Goal: Information Seeking & Learning: Check status

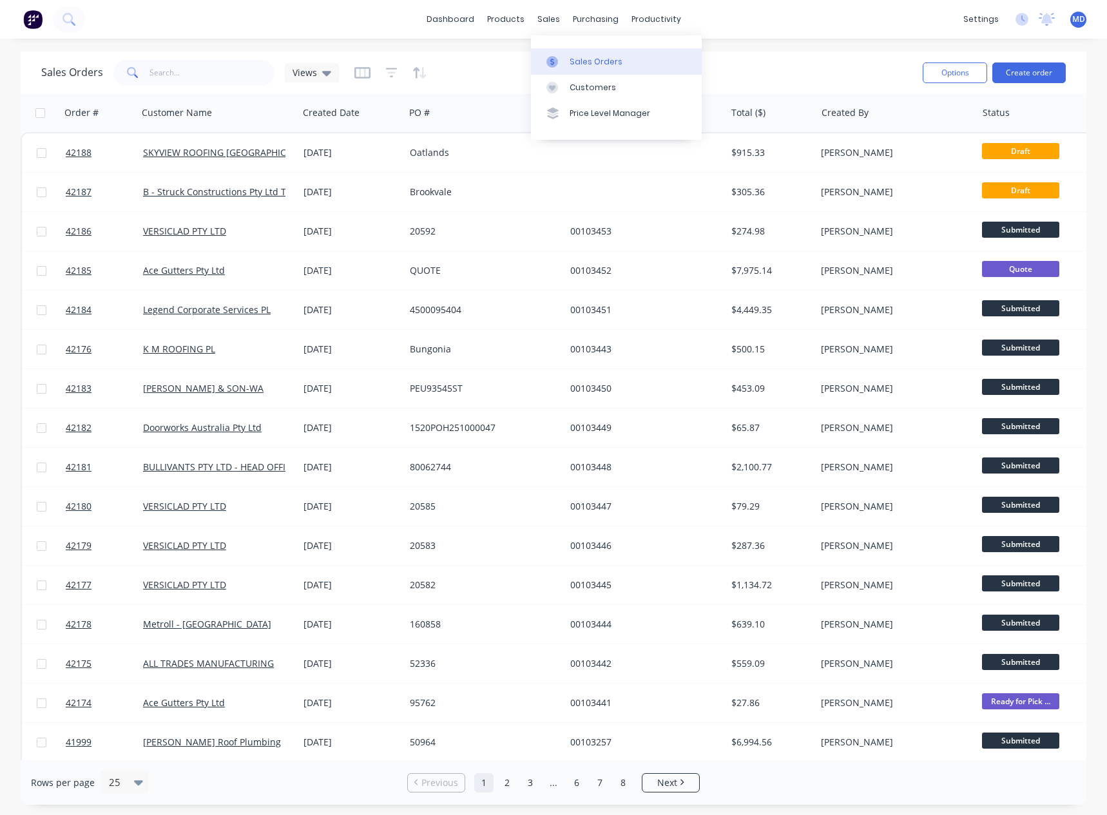
click at [587, 63] on div "Sales Orders" at bounding box center [596, 62] width 53 height 12
click at [204, 71] on input "text" at bounding box center [213, 73] width 126 height 26
type input "42161"
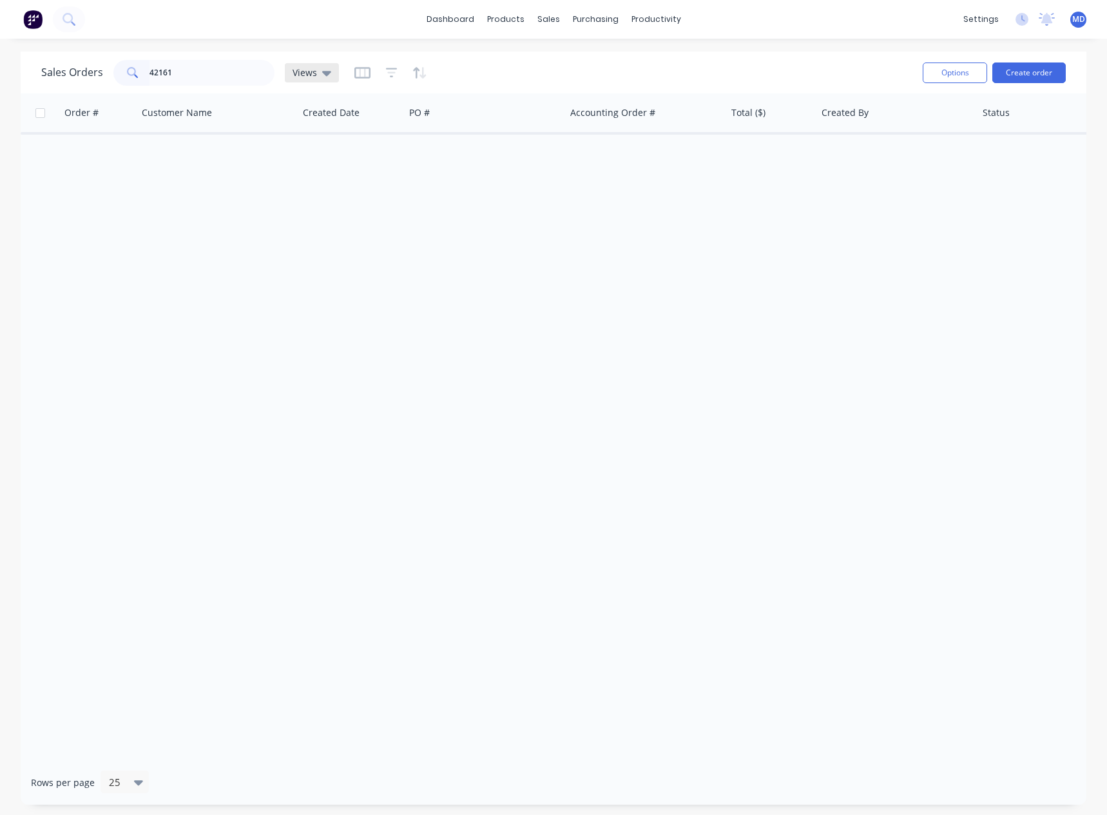
click at [323, 74] on icon at bounding box center [326, 73] width 9 height 5
click at [324, 211] on button "ARCHIVED" at bounding box center [362, 208] width 147 height 15
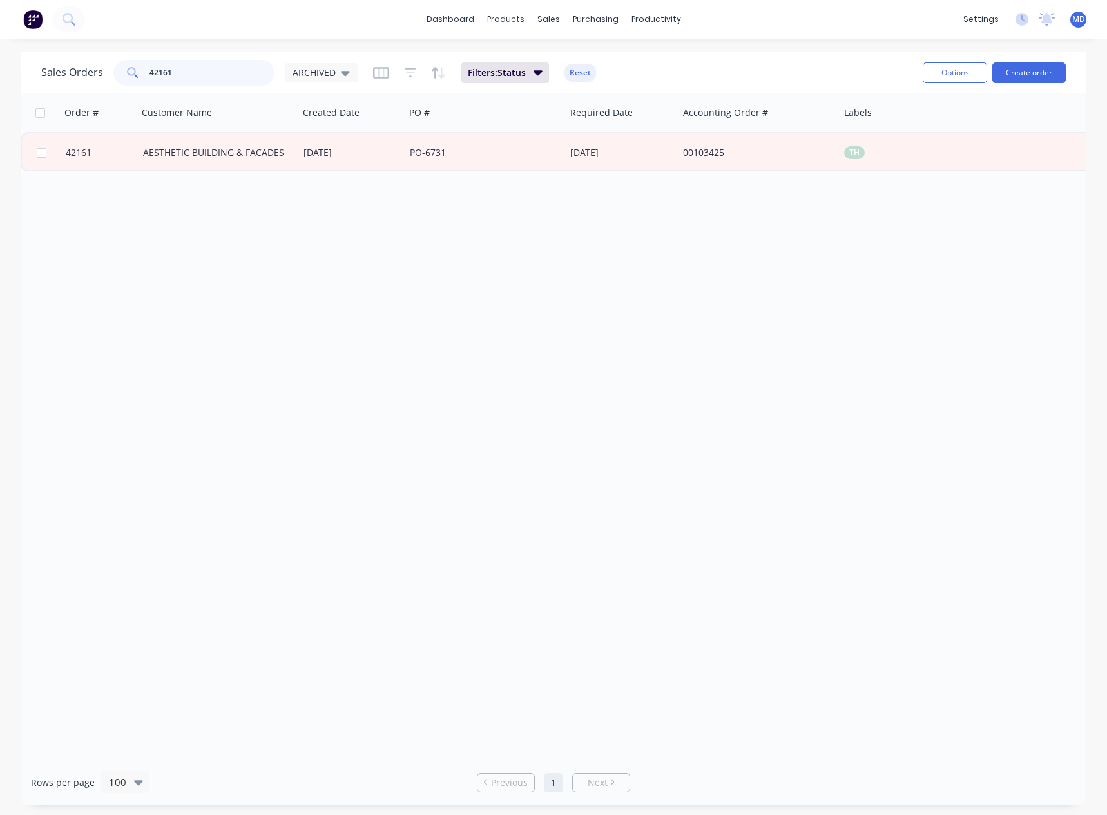
drag, startPoint x: 182, startPoint y: 71, endPoint x: 29, endPoint y: 66, distance: 153.5
click at [46, 67] on div "Sales Orders 42161 ARCHIVED" at bounding box center [199, 73] width 317 height 26
click at [317, 69] on span "ARCHIVED" at bounding box center [314, 73] width 43 height 14
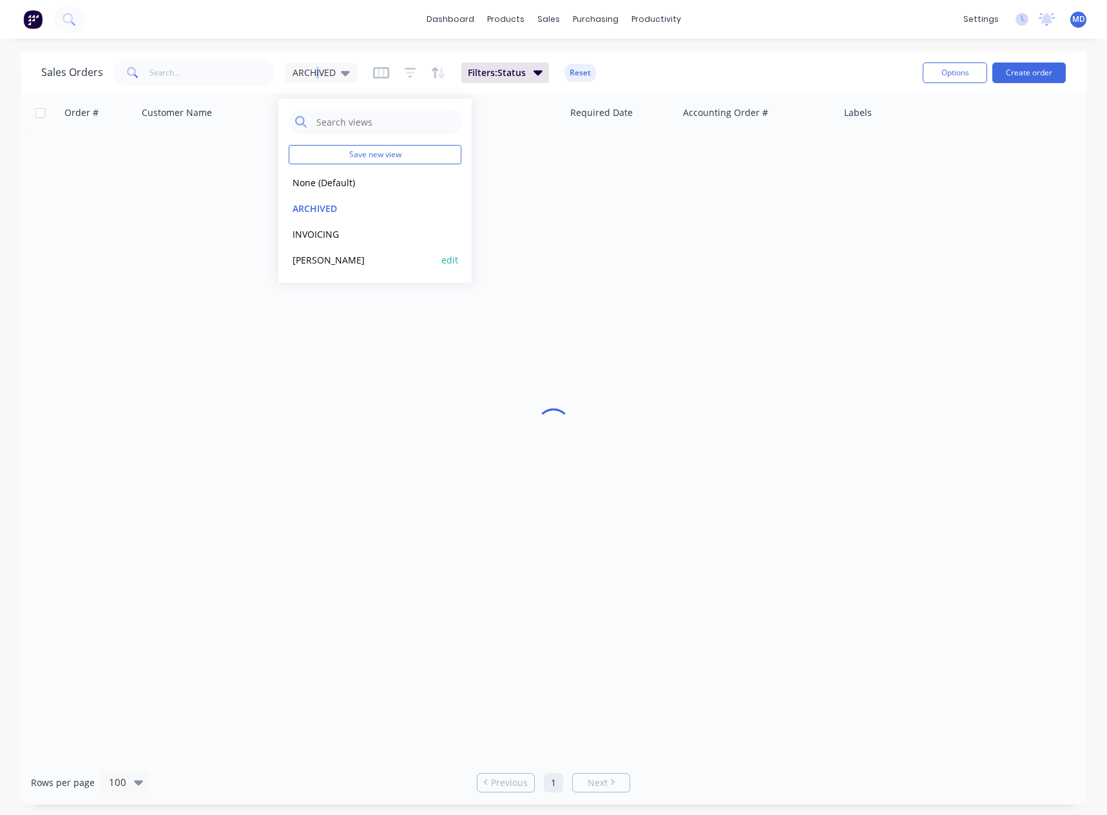
click at [307, 258] on button "[PERSON_NAME]" at bounding box center [362, 260] width 147 height 15
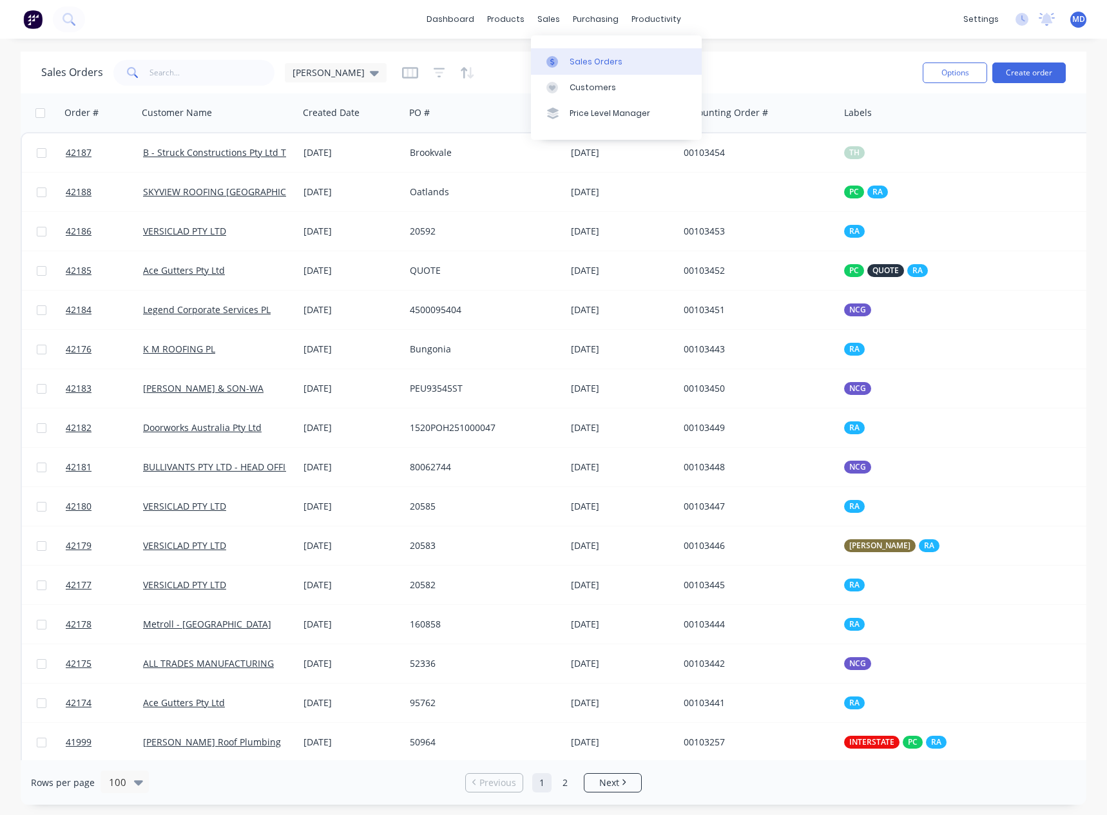
drag, startPoint x: 596, startPoint y: 90, endPoint x: 607, endPoint y: 72, distance: 21.5
click at [596, 90] on div "Customers" at bounding box center [593, 88] width 46 height 12
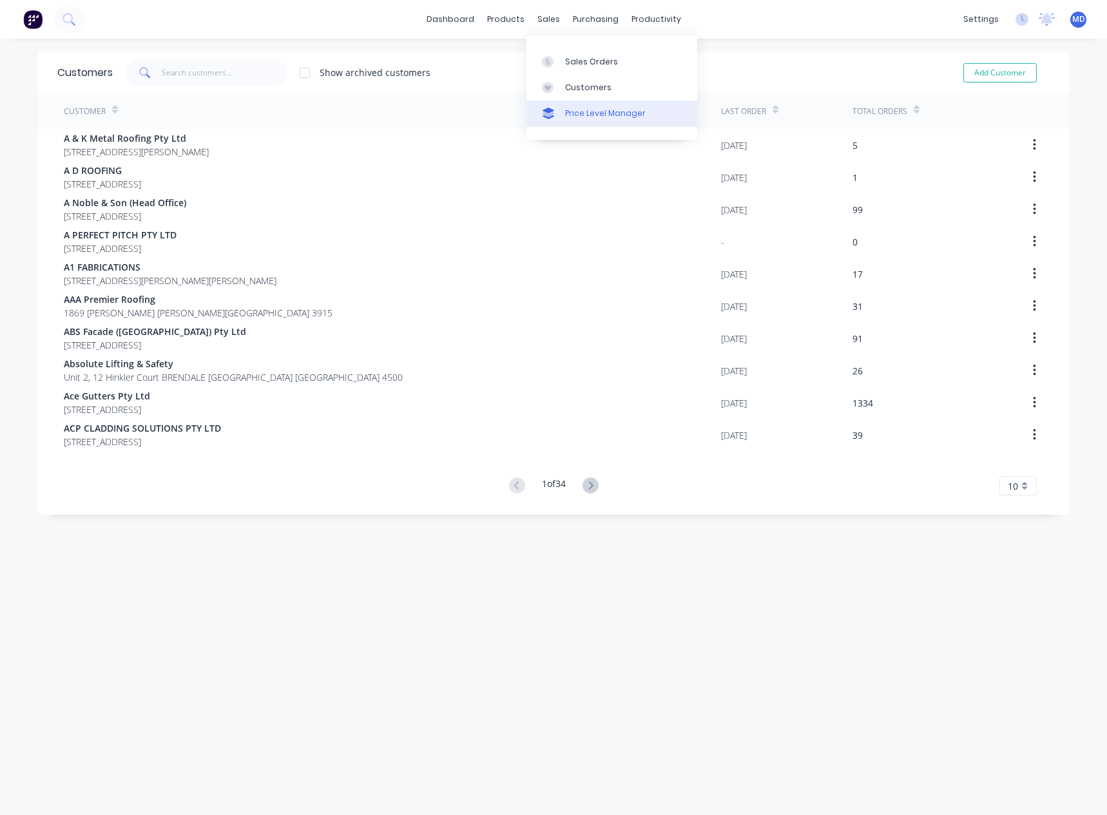
drag, startPoint x: 583, startPoint y: 88, endPoint x: 561, endPoint y: 102, distance: 26.5
click at [583, 88] on div "Customers" at bounding box center [588, 88] width 46 height 12
click at [193, 73] on input "text" at bounding box center [225, 73] width 126 height 26
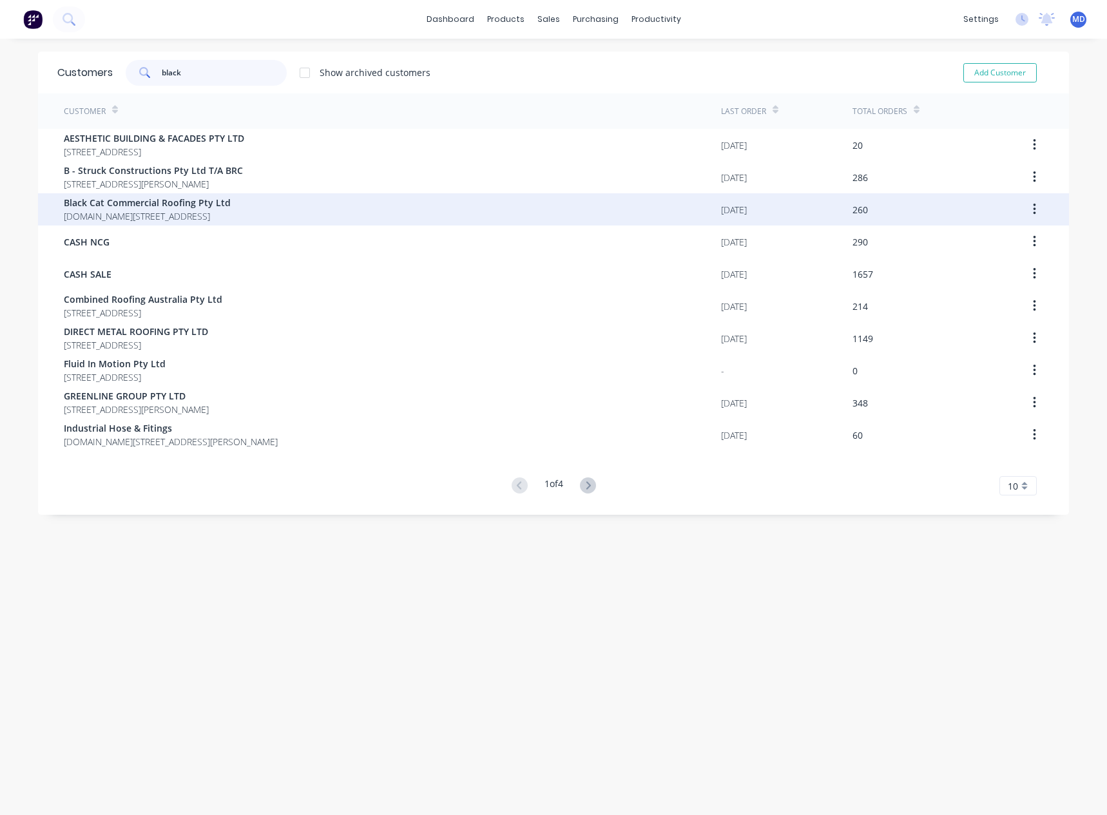
type input "black"
click at [128, 211] on span "[DOMAIN_NAME][STREET_ADDRESS]" at bounding box center [147, 217] width 167 height 14
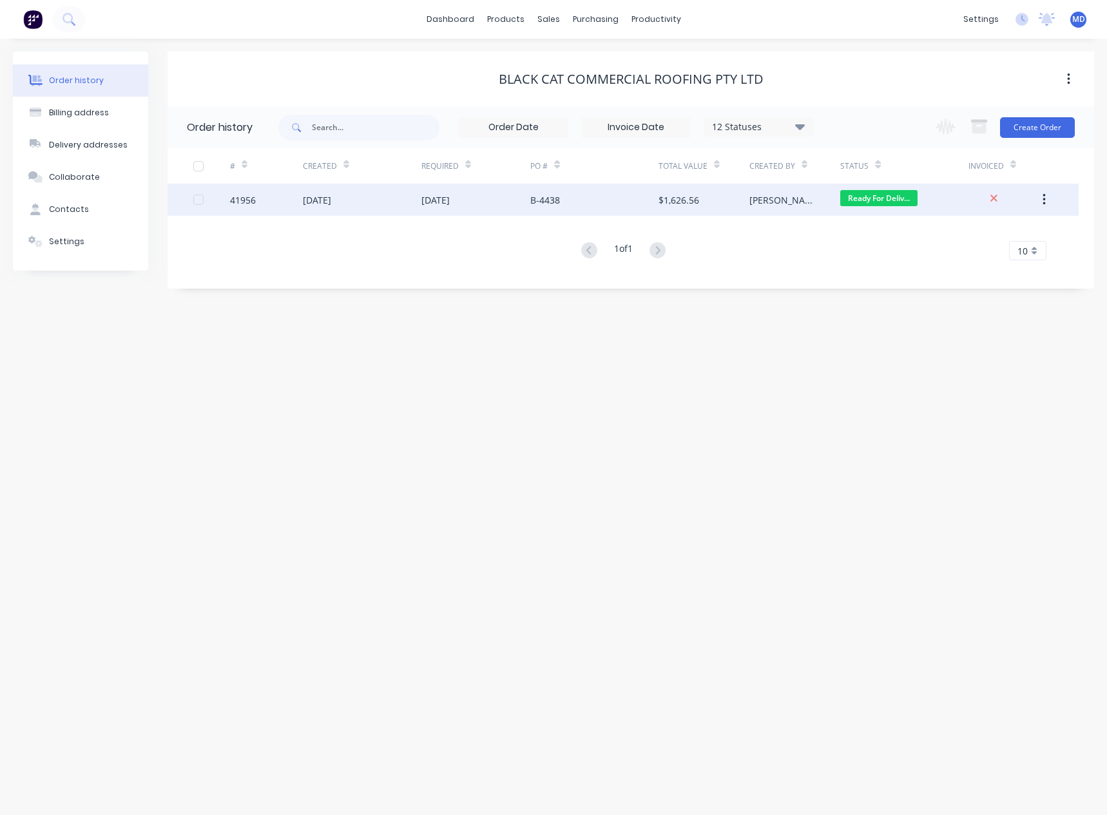
click at [603, 195] on div "B-4438" at bounding box center [595, 200] width 128 height 32
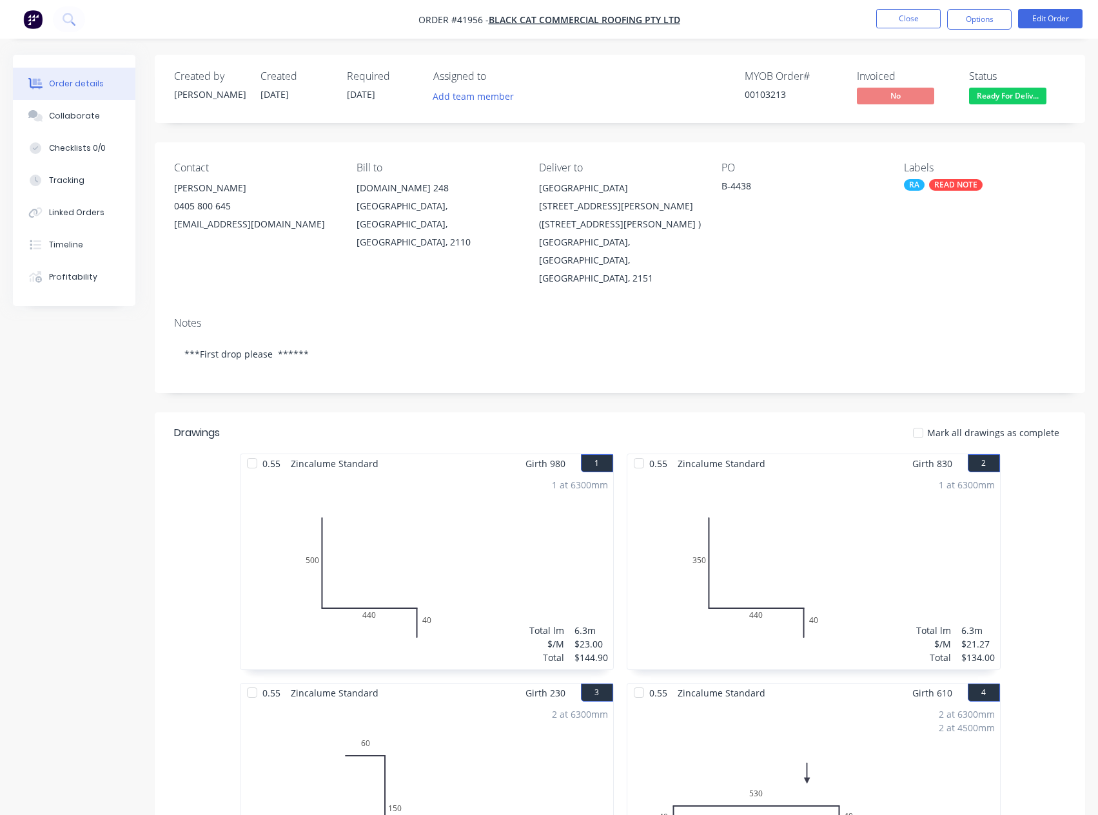
click at [911, 8] on nav "Order #41956 - Black Cat Commercial Roofing Pty Ltd Close Options Edit Order" at bounding box center [549, 19] width 1098 height 39
click at [924, 10] on button "Close" at bounding box center [908, 18] width 64 height 19
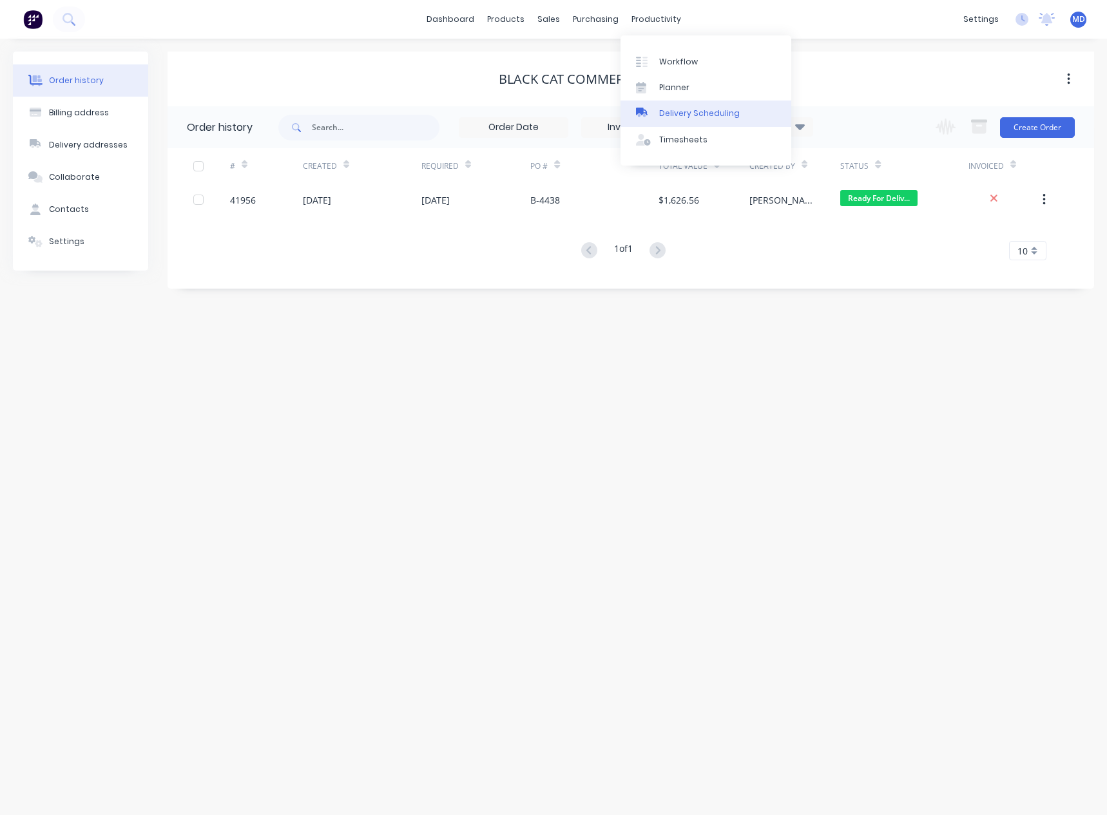
click at [732, 113] on div "Delivery Scheduling" at bounding box center [699, 114] width 81 height 12
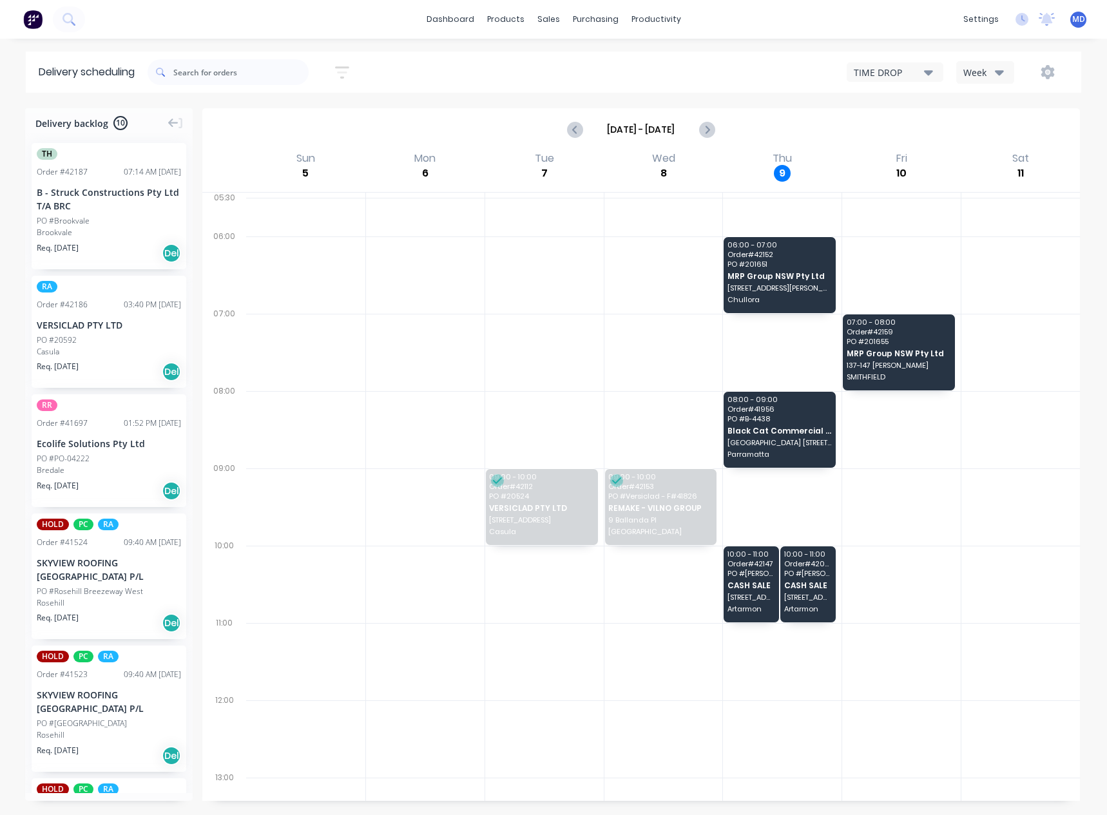
drag, startPoint x: 1001, startPoint y: 55, endPoint x: 999, endPoint y: 63, distance: 8.0
click at [1000, 56] on div "Sort by Most recent Created date Required date Order number Customer name Most …" at bounding box center [615, 72] width 934 height 36
click at [999, 68] on icon "button" at bounding box center [999, 72] width 9 height 14
click at [985, 132] on div "Vehicle" at bounding box center [1021, 132] width 128 height 26
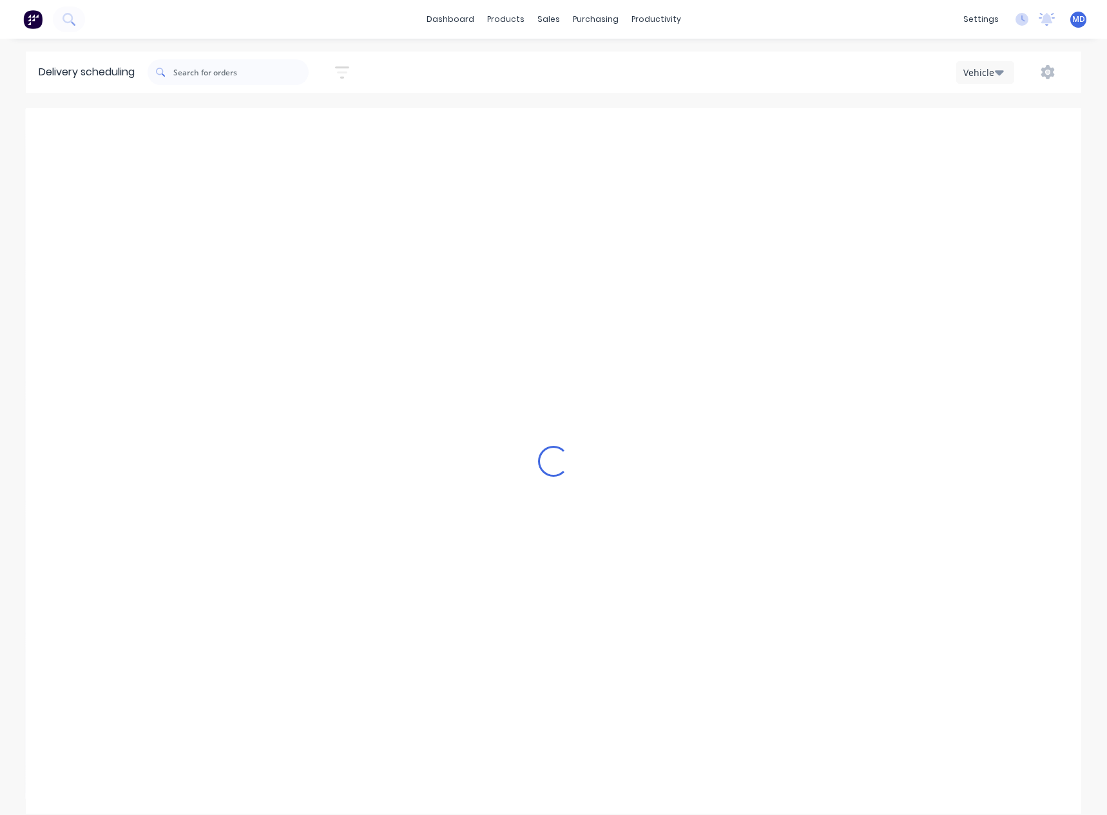
scroll to position [0, 1]
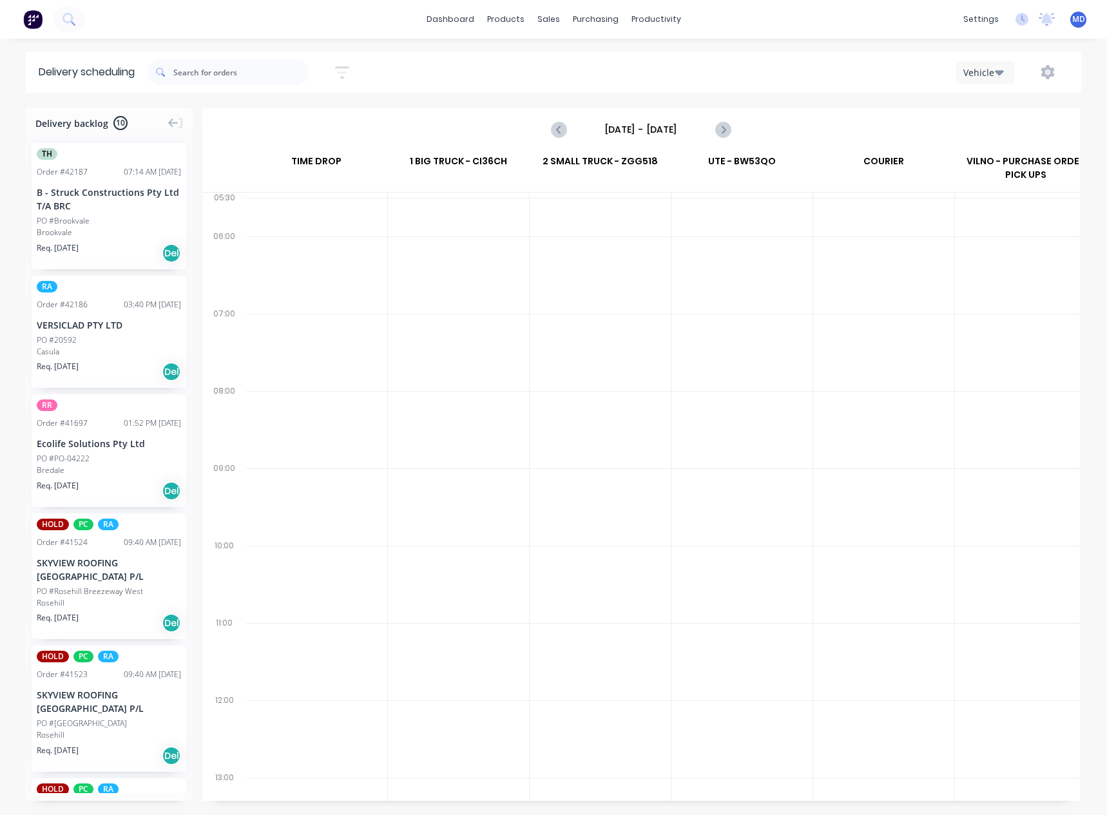
click at [646, 131] on input "[DATE] - [DATE]" at bounding box center [642, 129] width 128 height 19
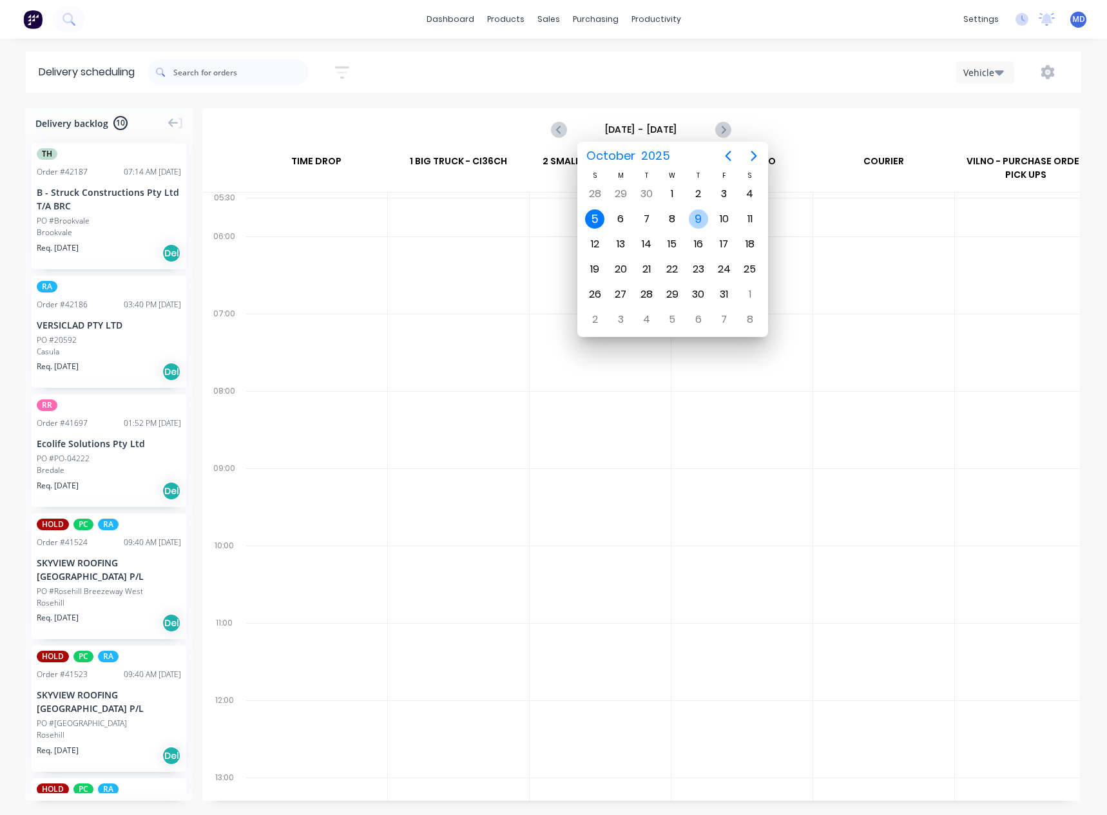
click at [696, 219] on div "9" at bounding box center [698, 219] width 19 height 19
type input "[DATE] - [DATE]"
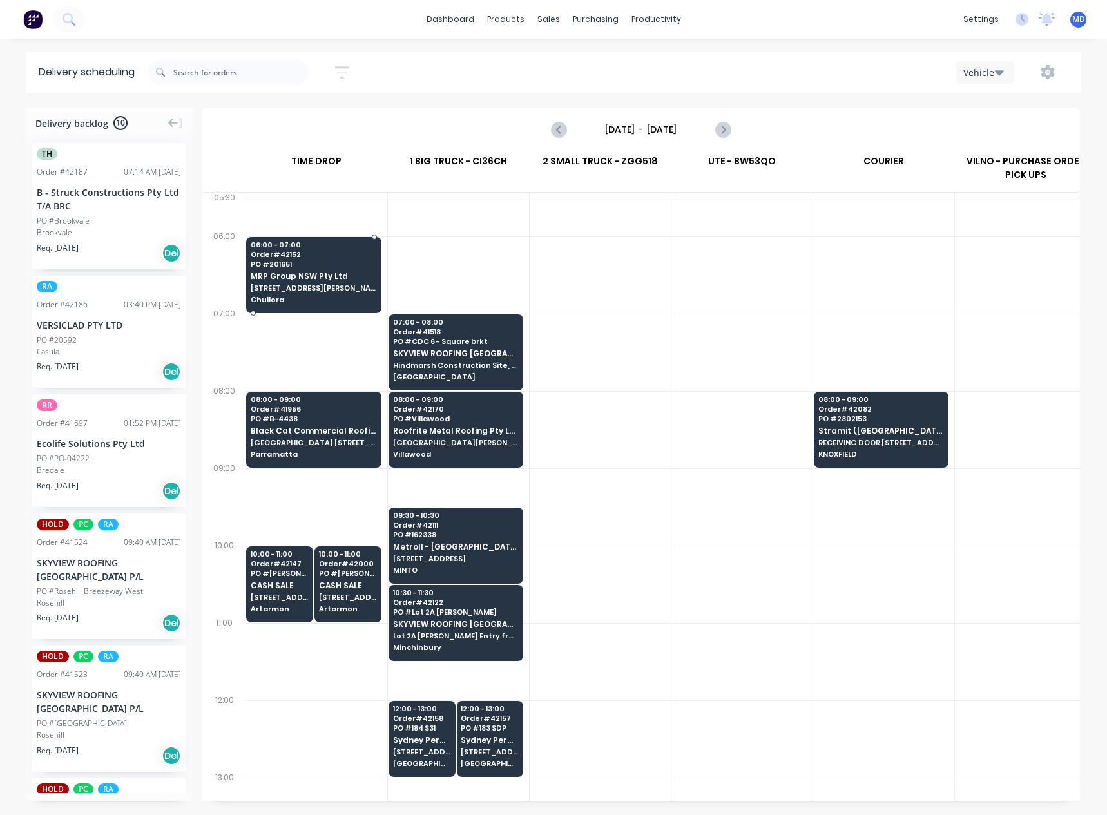
click at [313, 269] on div "06:00 - 07:00 Order # 42152 PO # 201651 MRP Group NSW Pty Ltd [STREET_ADDRESS][…" at bounding box center [314, 273] width 134 height 72
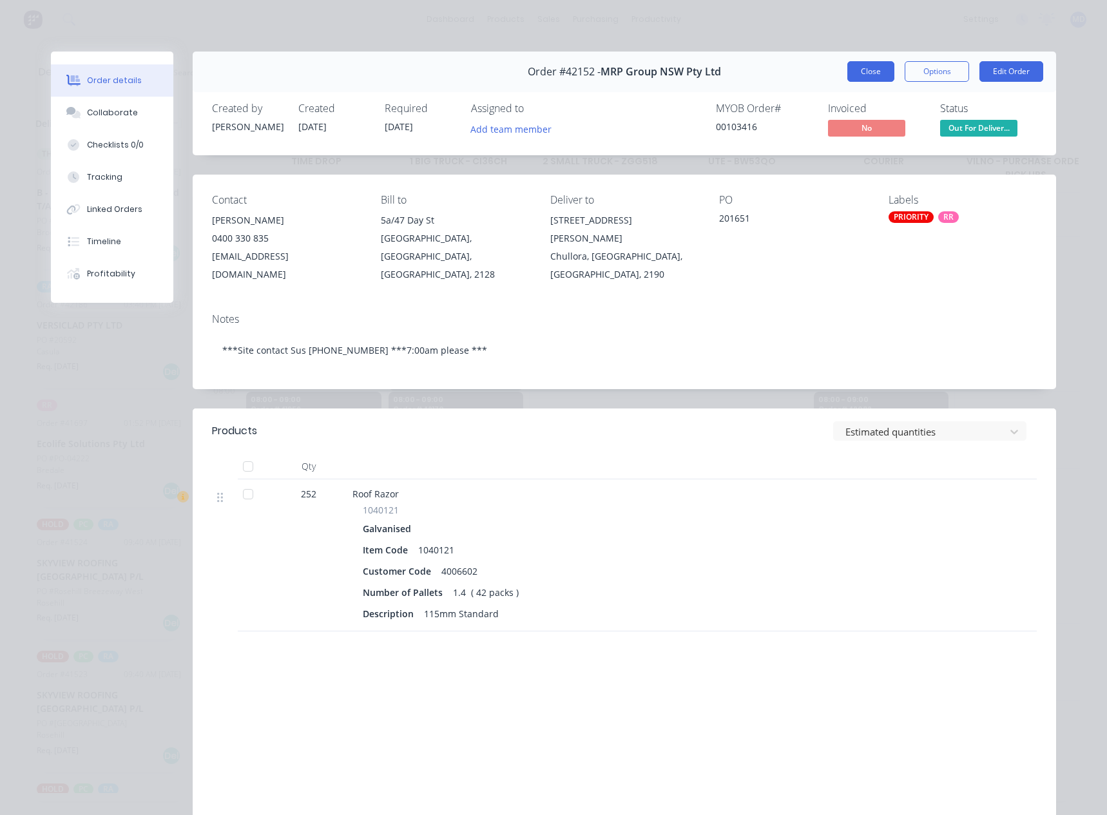
click at [865, 72] on button "Close" at bounding box center [871, 71] width 47 height 21
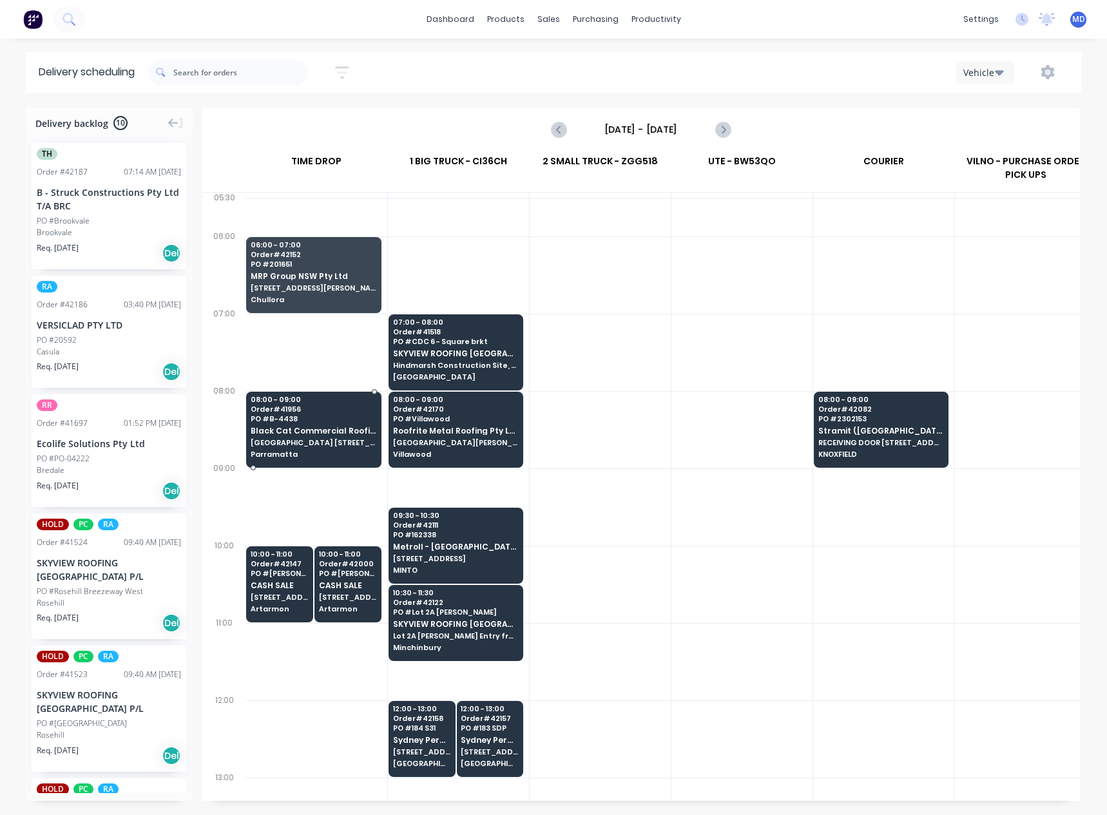
click at [291, 451] on span "Parramatta" at bounding box center [314, 455] width 126 height 8
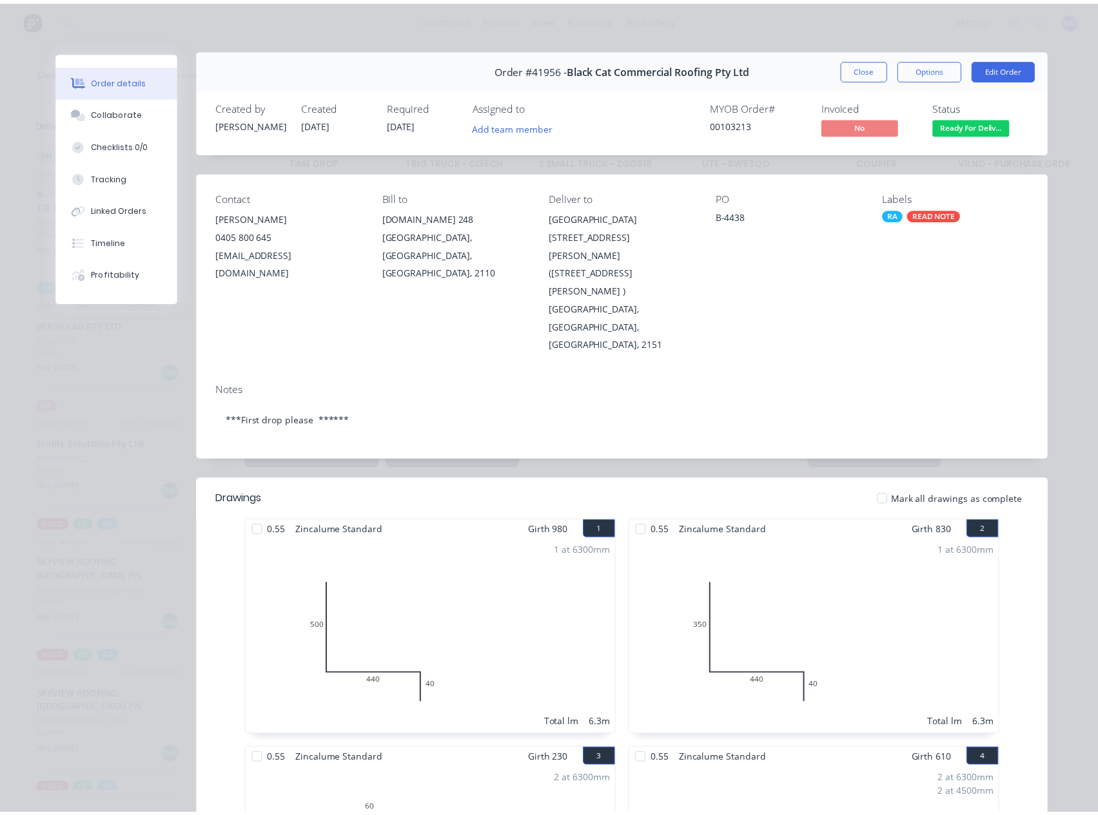
scroll to position [0, 0]
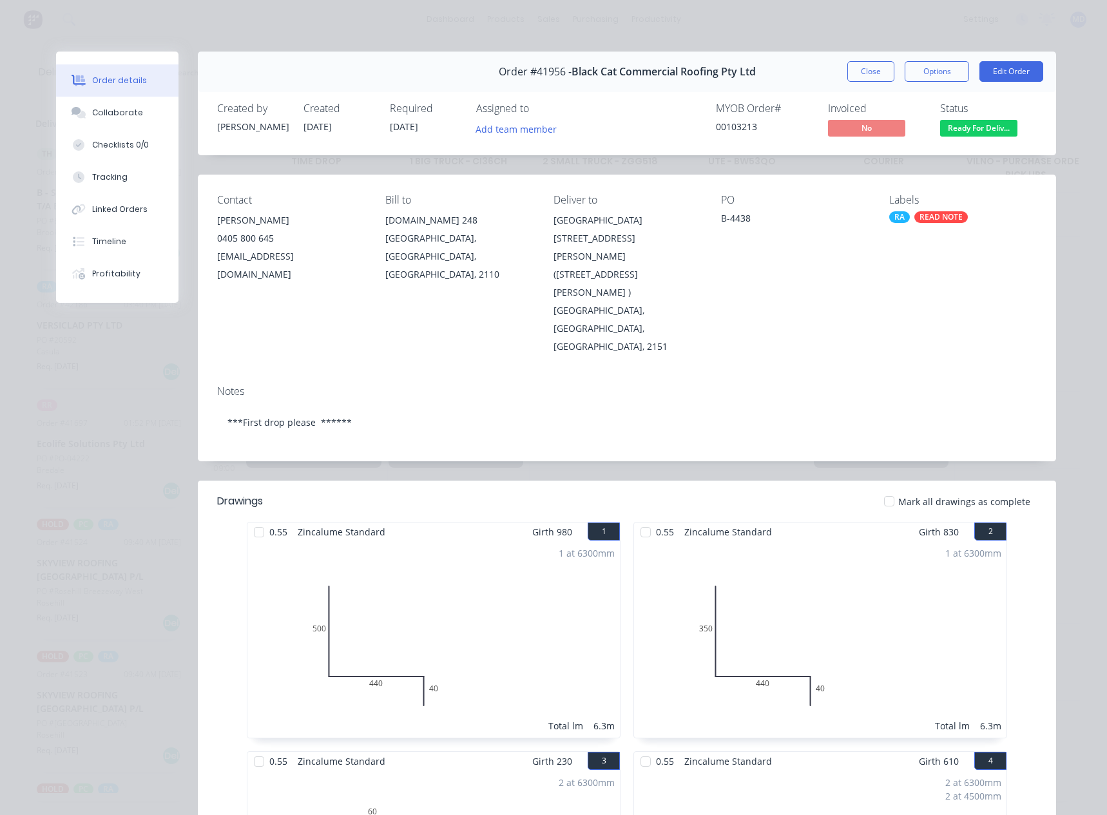
click at [859, 68] on button "Close" at bounding box center [871, 71] width 47 height 21
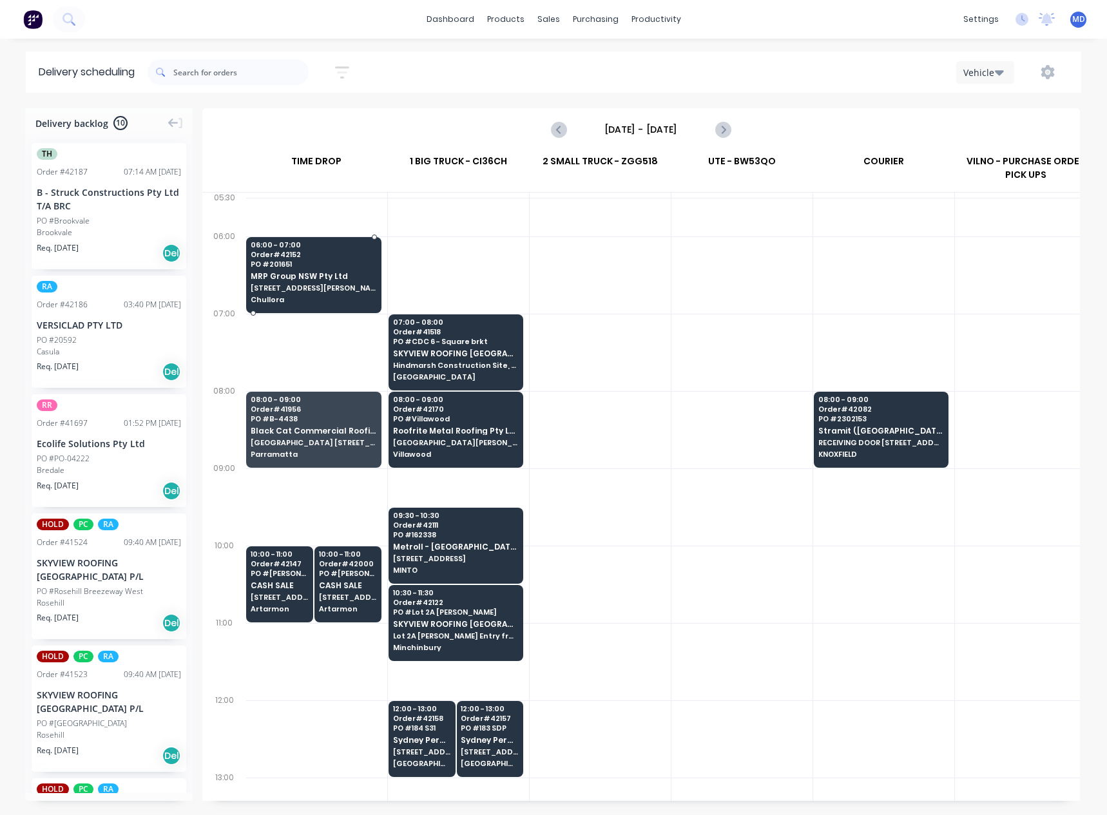
click at [289, 273] on span "MRP Group NSW Pty Ltd" at bounding box center [314, 276] width 126 height 8
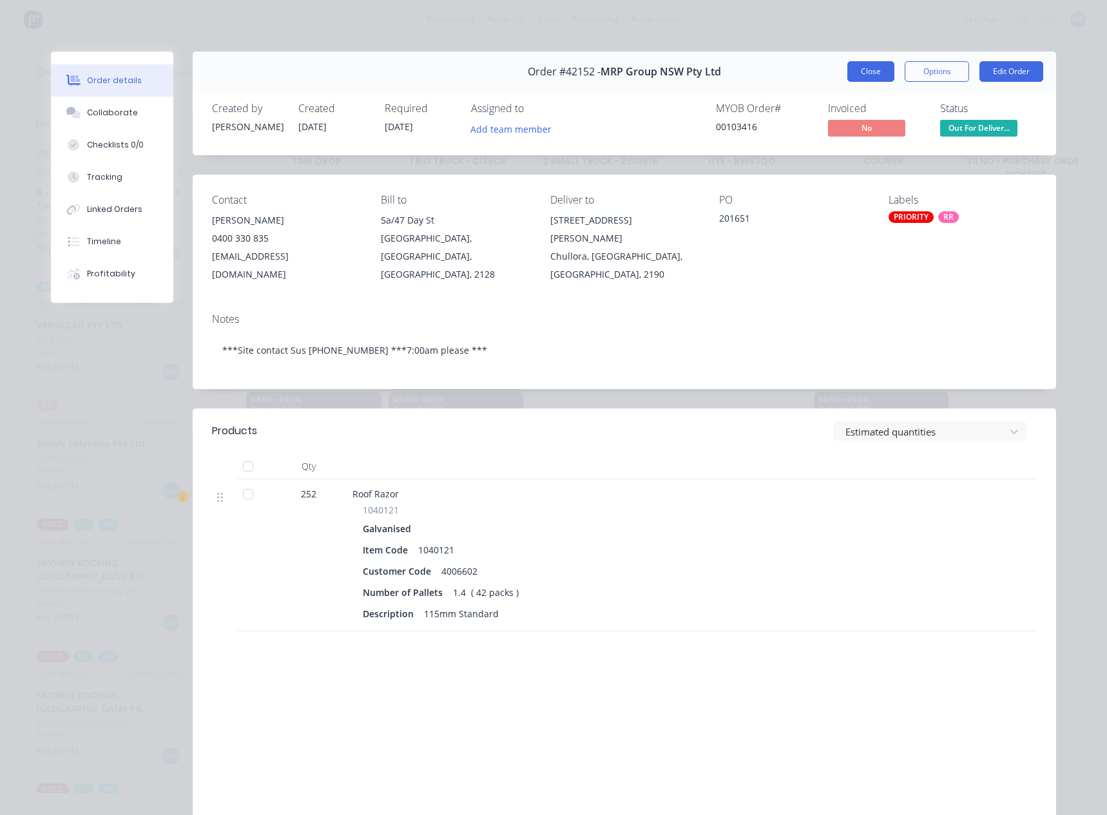
click at [870, 70] on button "Close" at bounding box center [871, 71] width 47 height 21
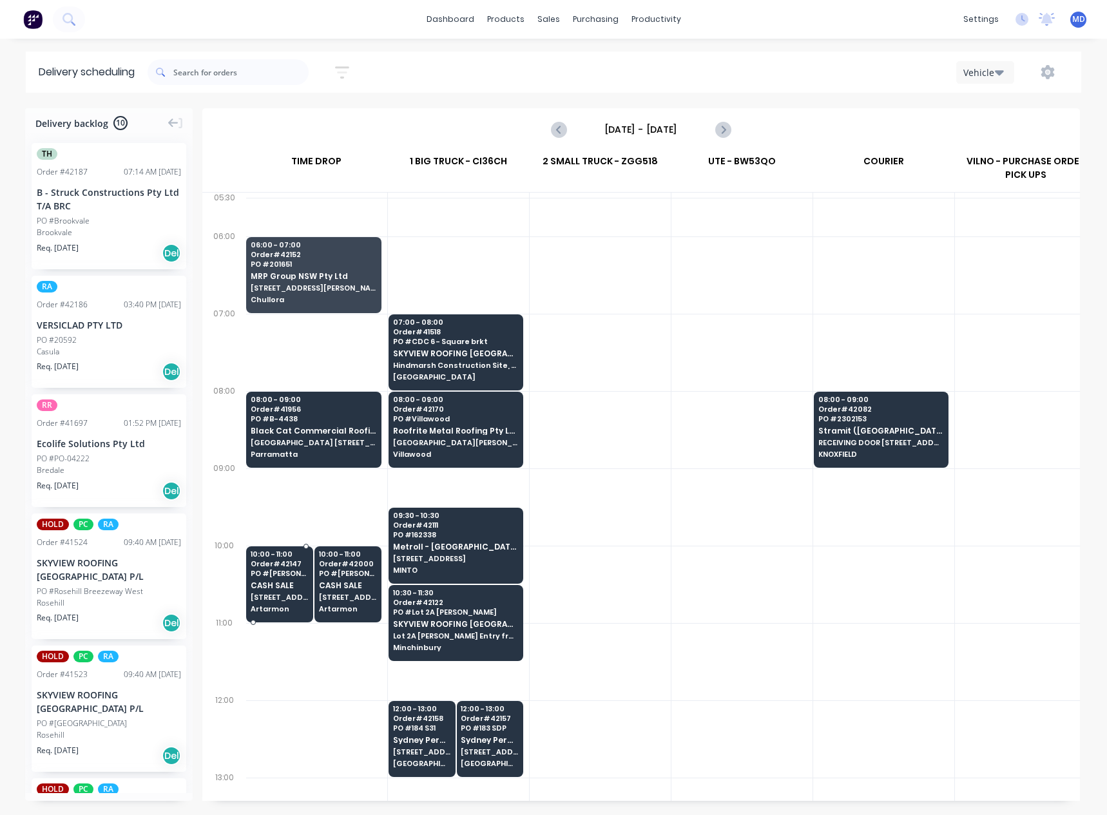
click at [272, 586] on span "CASH SALE" at bounding box center [280, 585] width 58 height 8
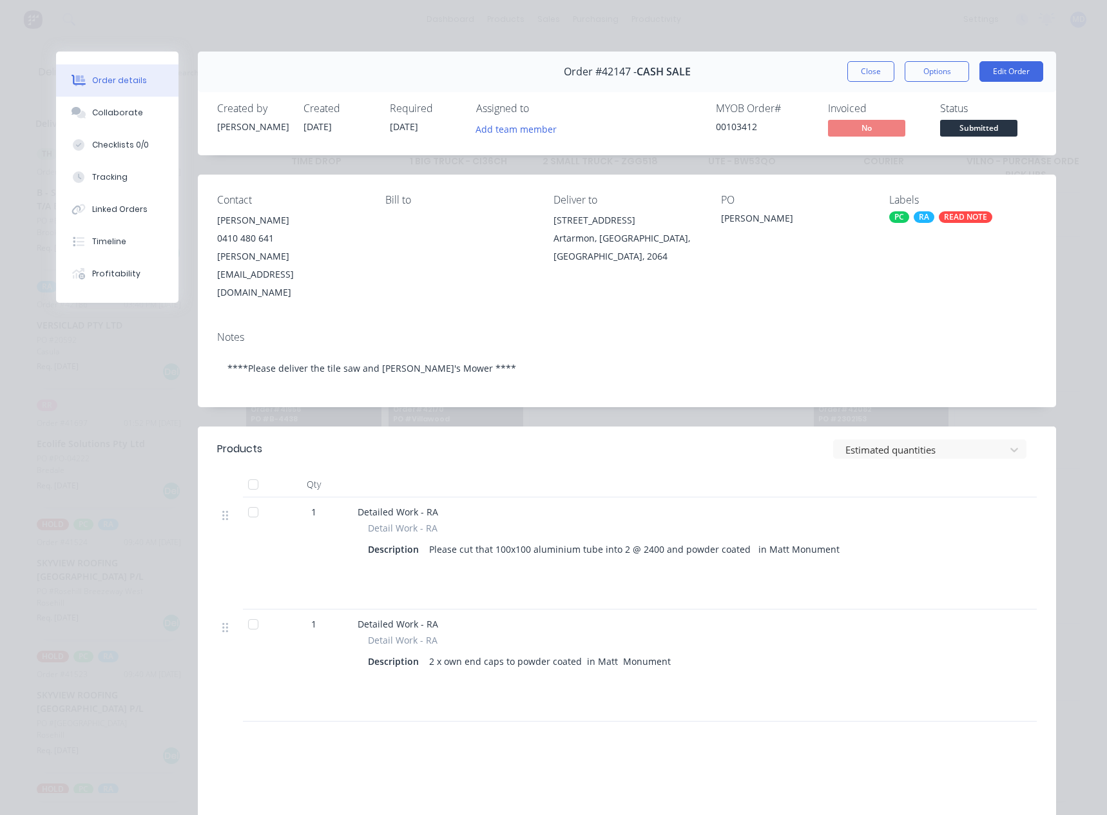
drag, startPoint x: 859, startPoint y: 71, endPoint x: 696, endPoint y: 284, distance: 269.0
click at [859, 70] on button "Close" at bounding box center [871, 71] width 47 height 21
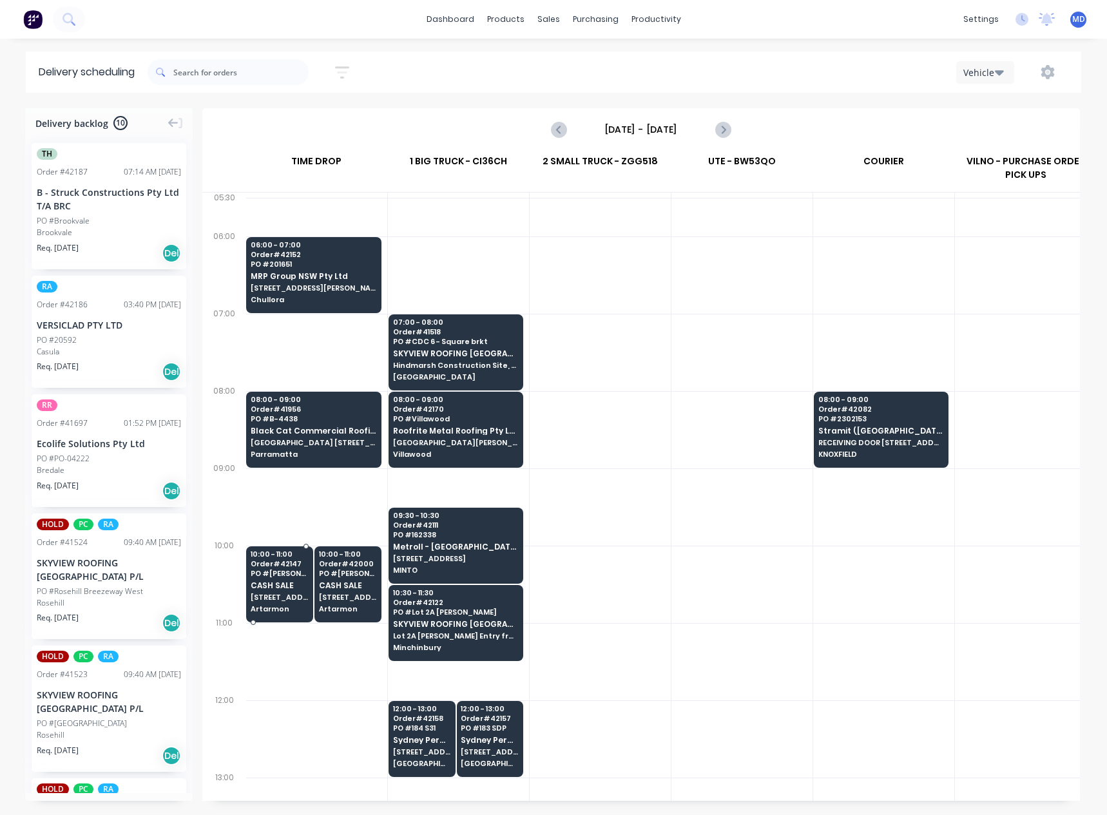
click at [269, 591] on div "10:00 - 11:00 Order # 42147 PO # [PERSON_NAME] CASH SALE [STREET_ADDRESS] Artar…" at bounding box center [280, 583] width 66 height 72
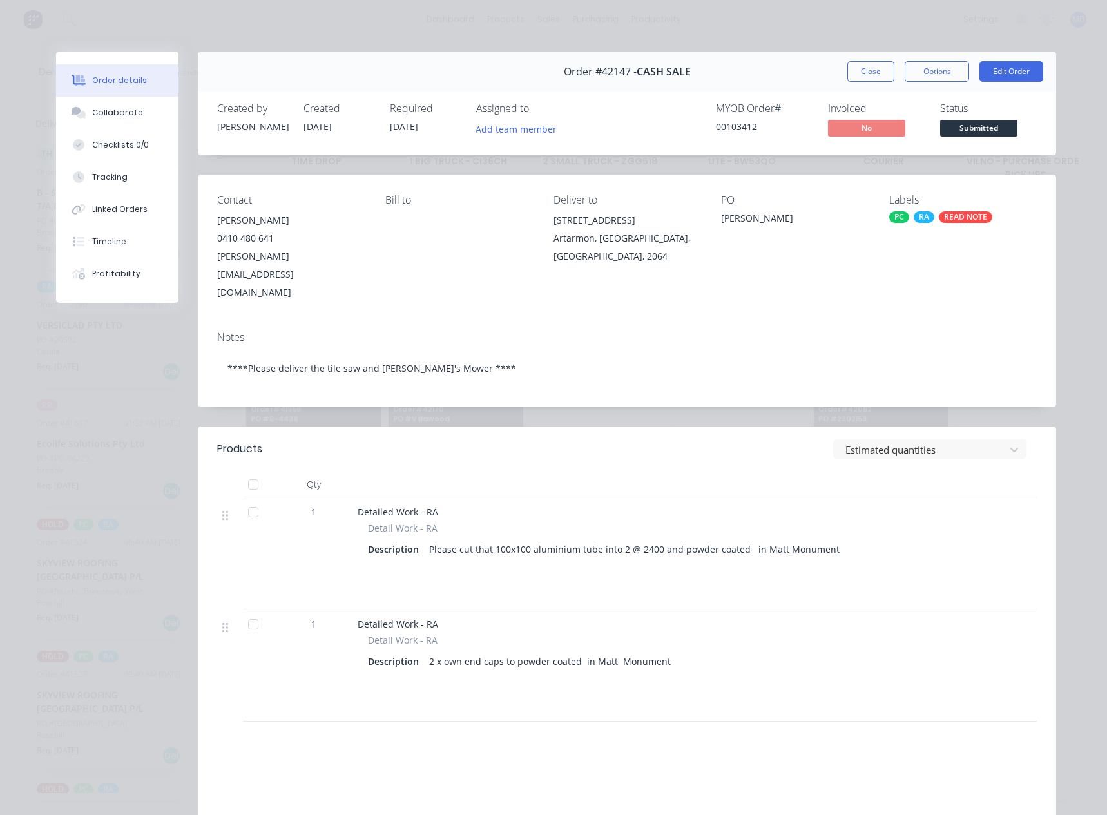
drag, startPoint x: 866, startPoint y: 72, endPoint x: 683, endPoint y: 243, distance: 250.4
click at [866, 71] on button "Close" at bounding box center [871, 71] width 47 height 21
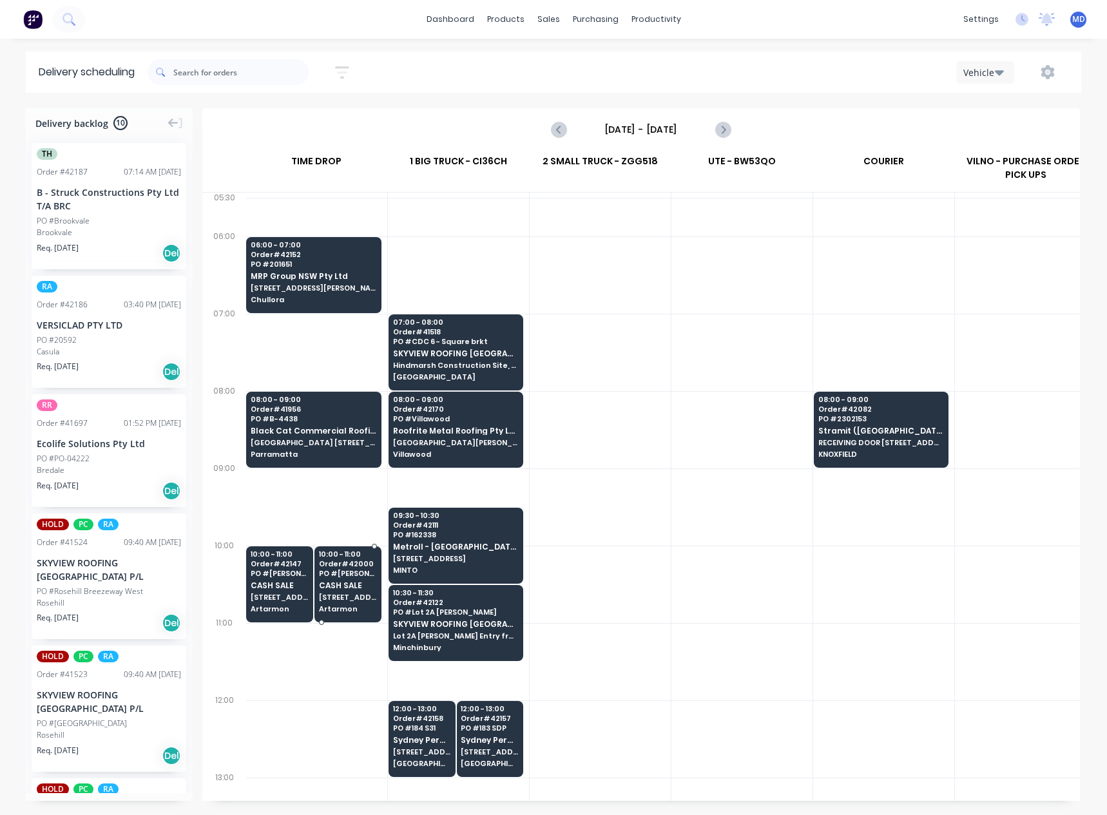
click at [335, 585] on span "CASH SALE" at bounding box center [348, 585] width 58 height 8
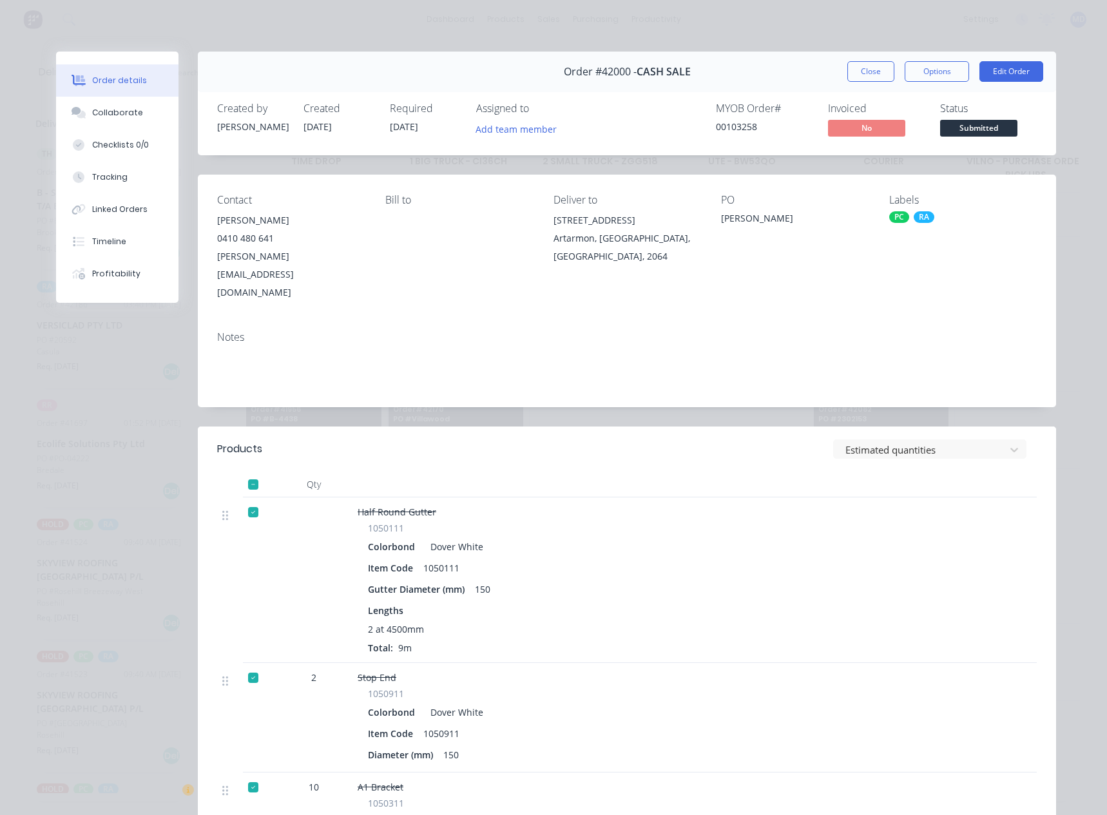
click at [866, 45] on div "Order details Collaborate Checklists 0/0 Tracking Linked Orders Timeline Profit…" at bounding box center [553, 407] width 1107 height 815
click at [864, 64] on button "Close" at bounding box center [871, 71] width 47 height 21
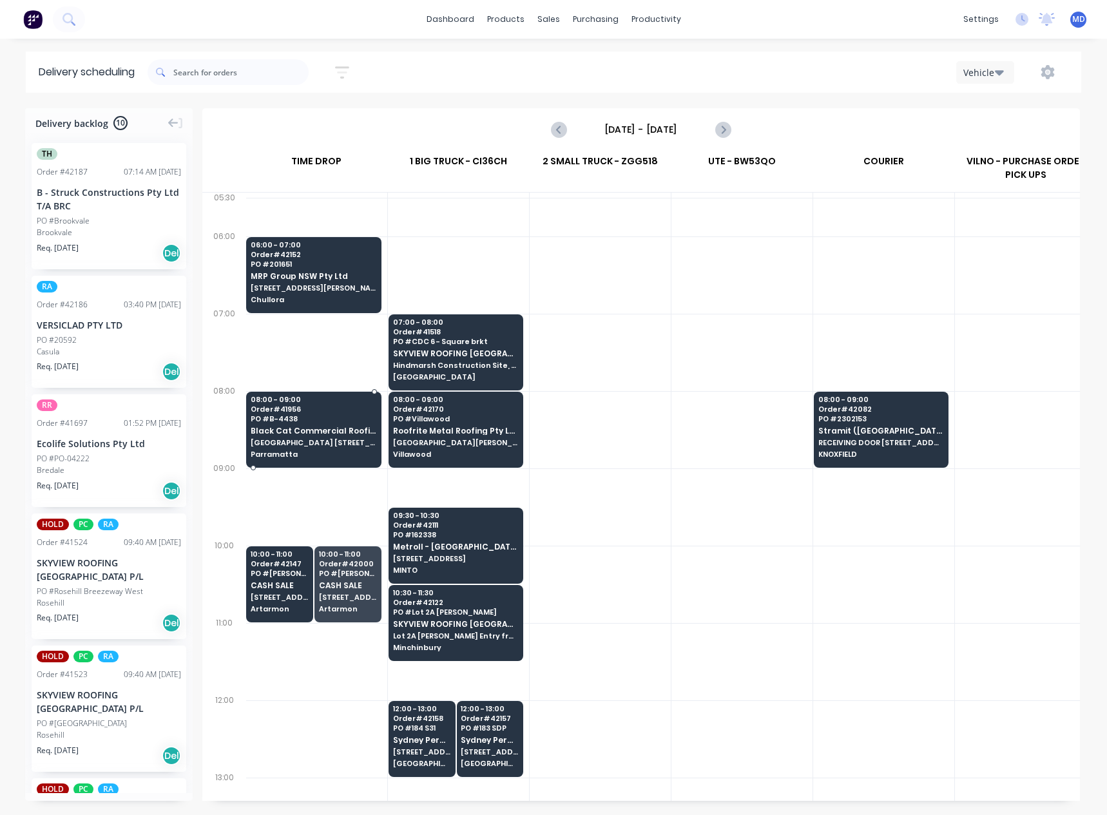
click at [291, 431] on span "Black Cat Commercial Roofing Pty Ltd" at bounding box center [314, 431] width 126 height 8
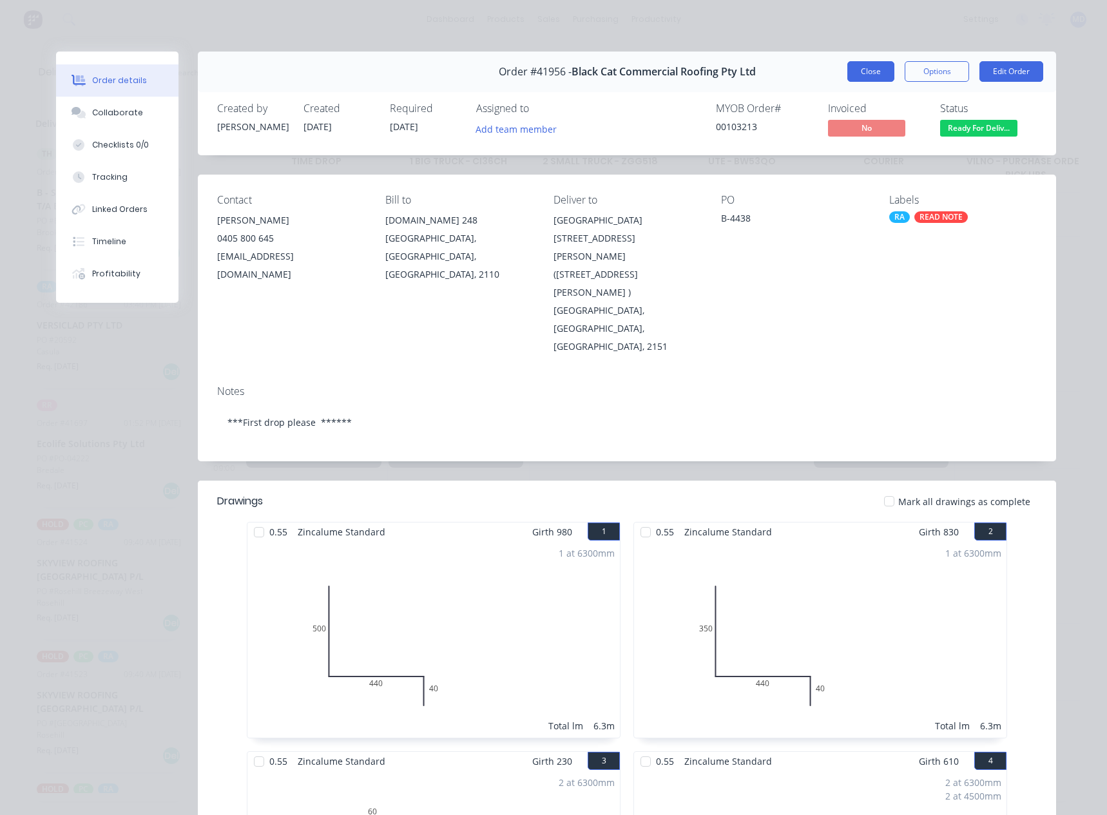
click at [862, 72] on button "Close" at bounding box center [871, 71] width 47 height 21
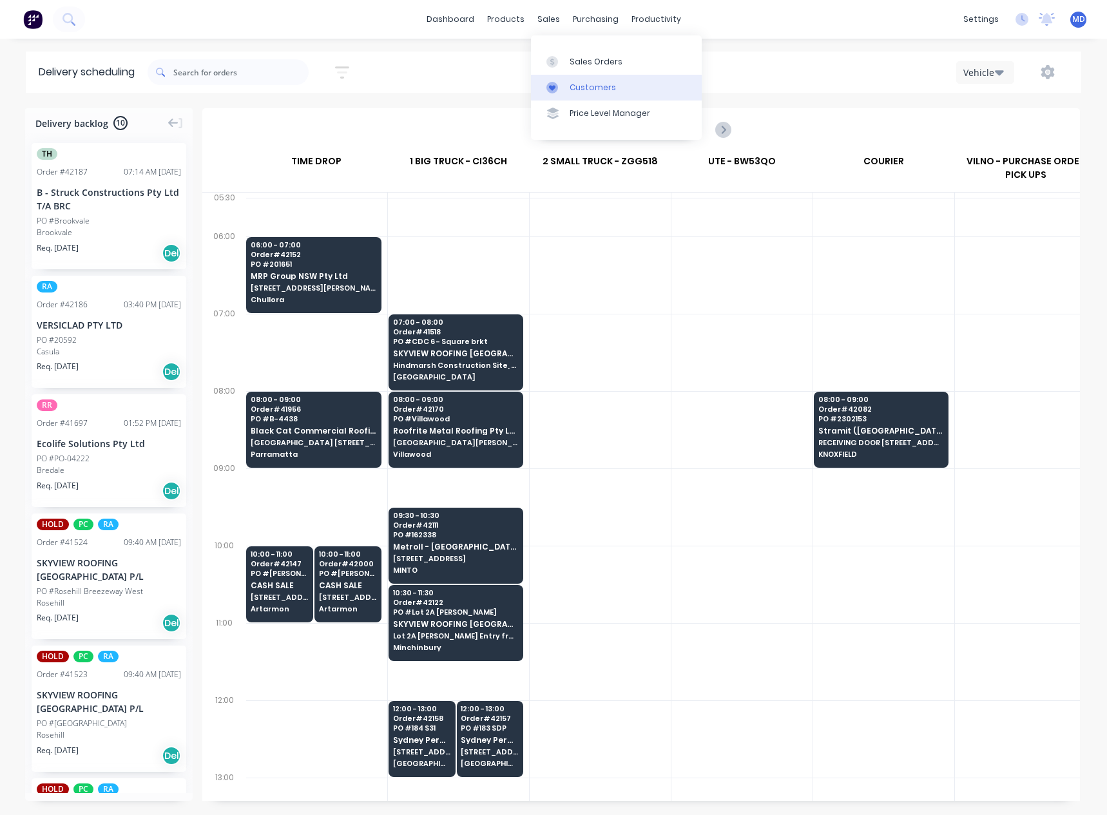
click at [590, 88] on div "Customers" at bounding box center [593, 88] width 46 height 12
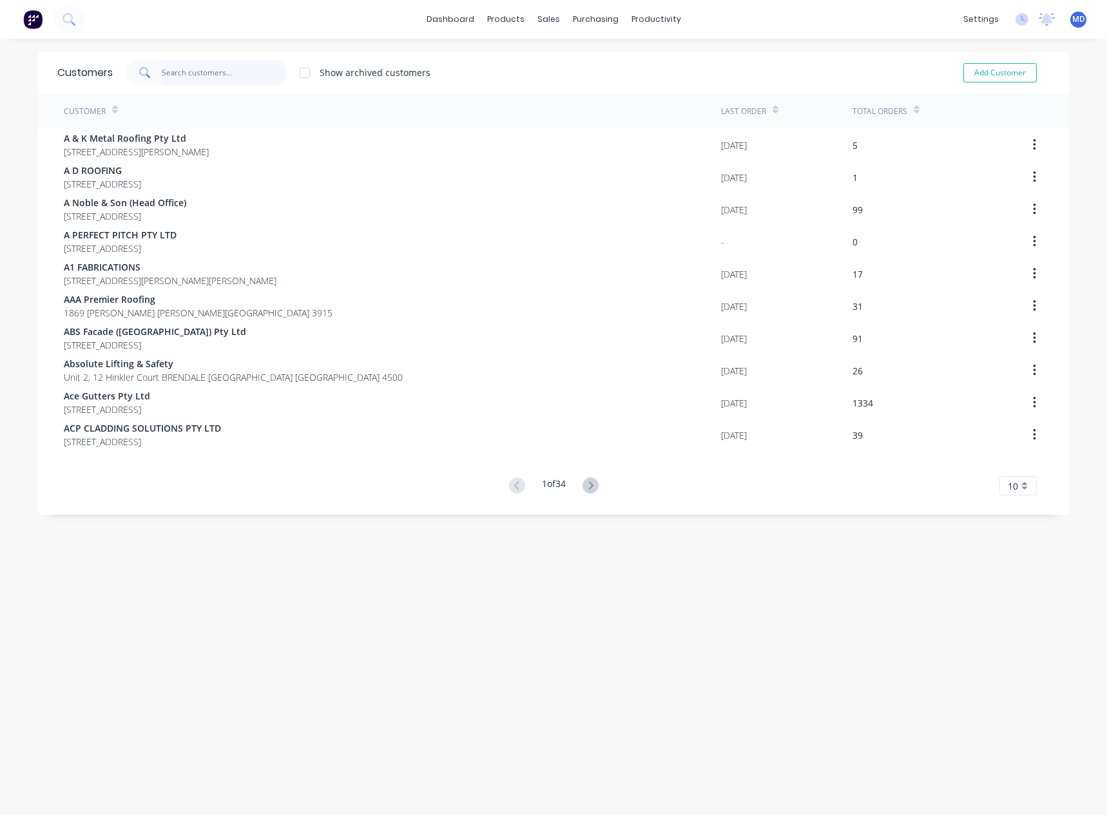
click at [239, 75] on input "text" at bounding box center [225, 73] width 126 height 26
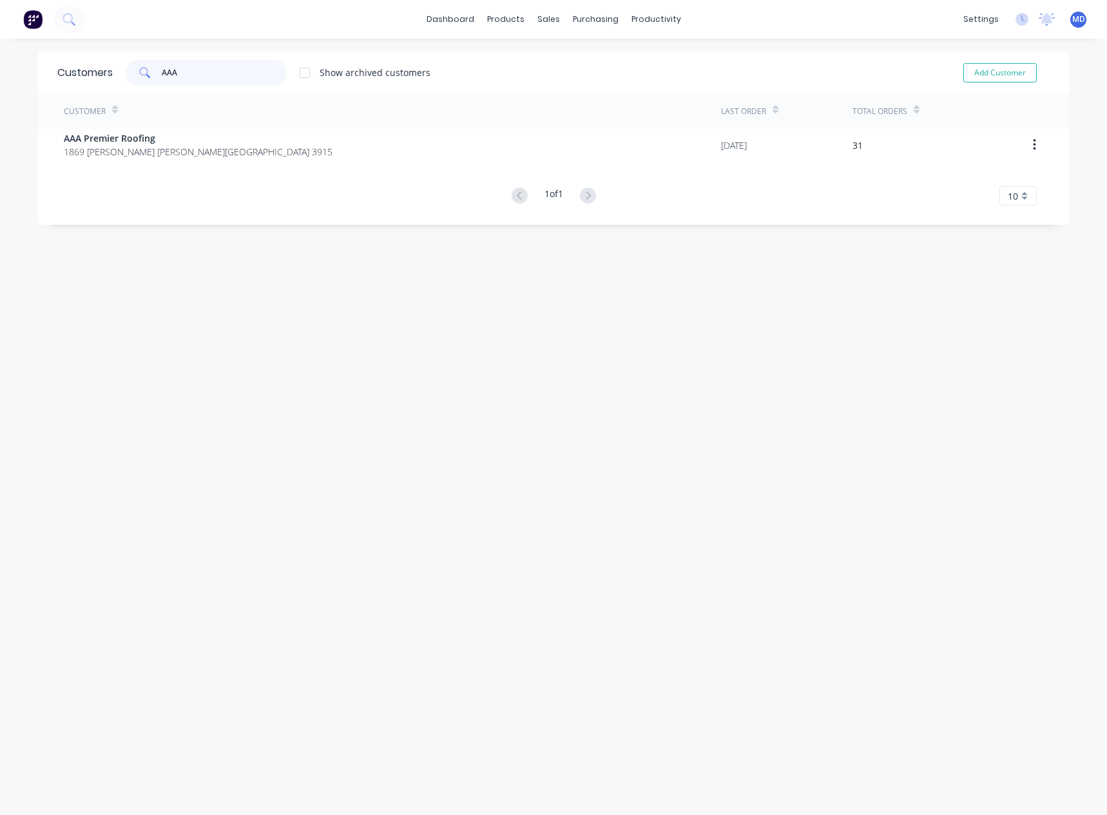
type input "AAA"
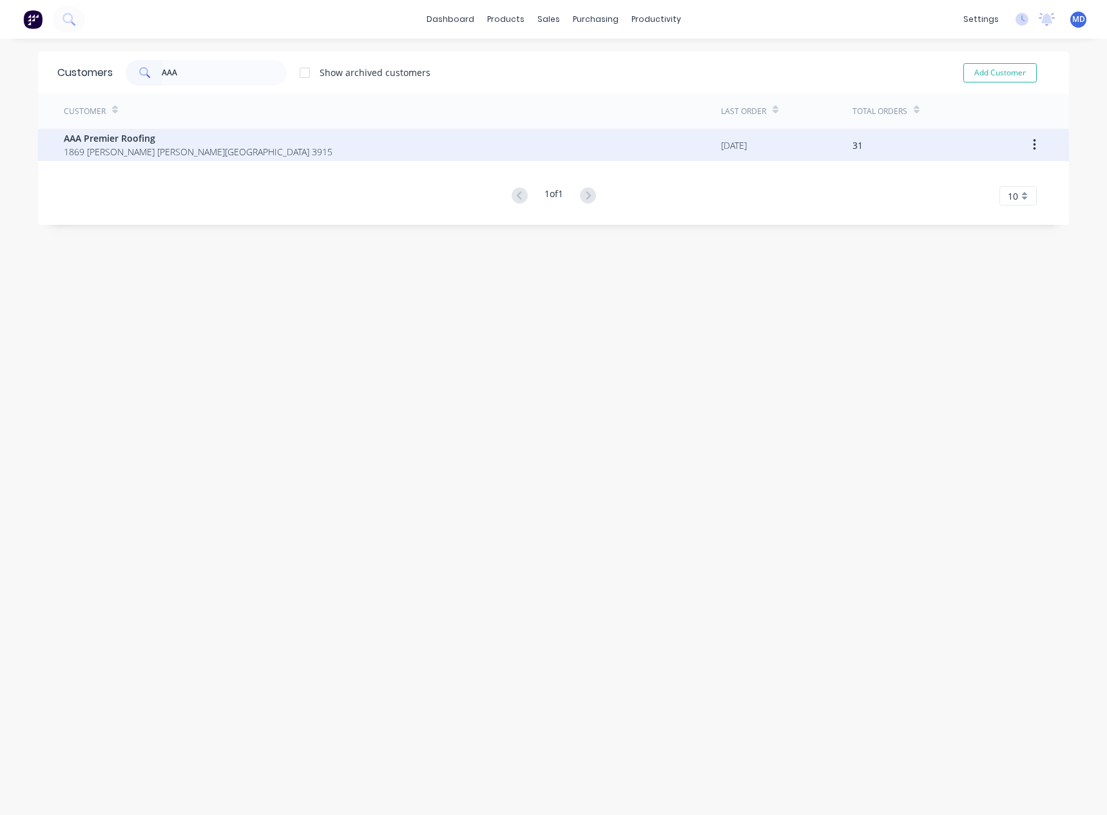
click at [154, 150] on span "1869 [PERSON_NAME] [PERSON_NAME][GEOGRAPHIC_DATA] 3915" at bounding box center [198, 152] width 269 height 14
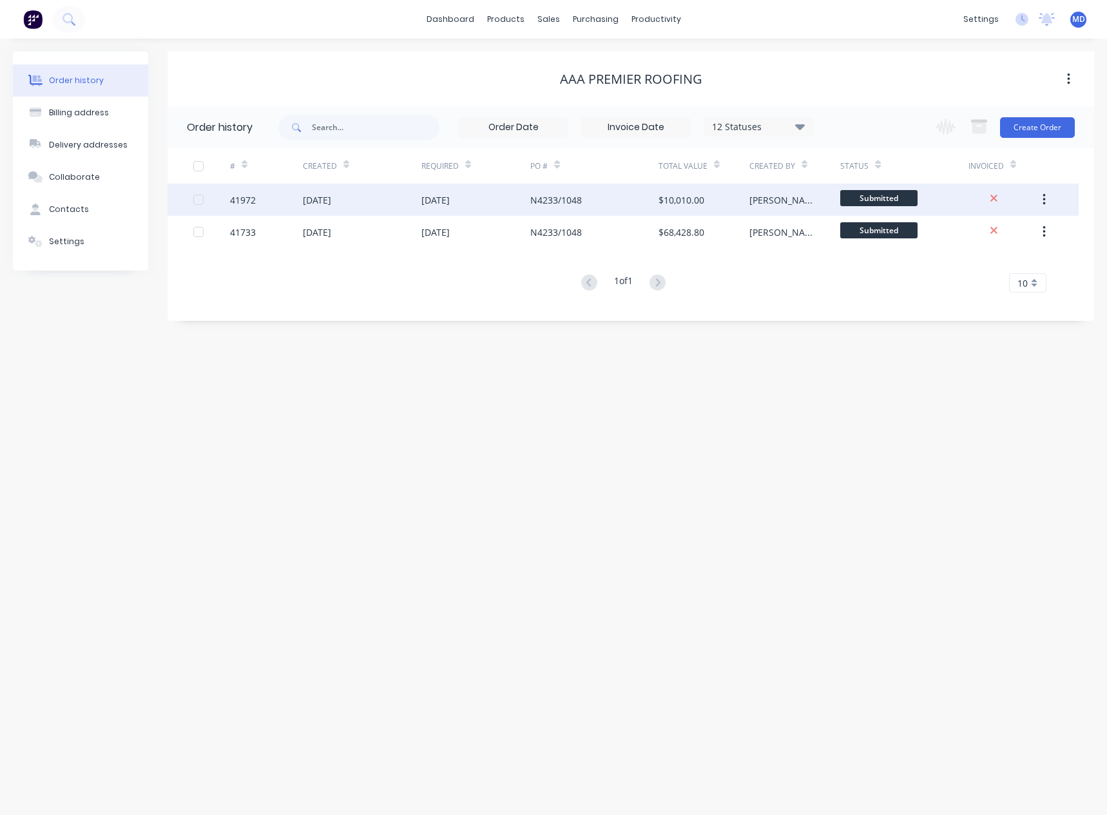
click at [689, 200] on div "$10,010.00" at bounding box center [682, 200] width 46 height 14
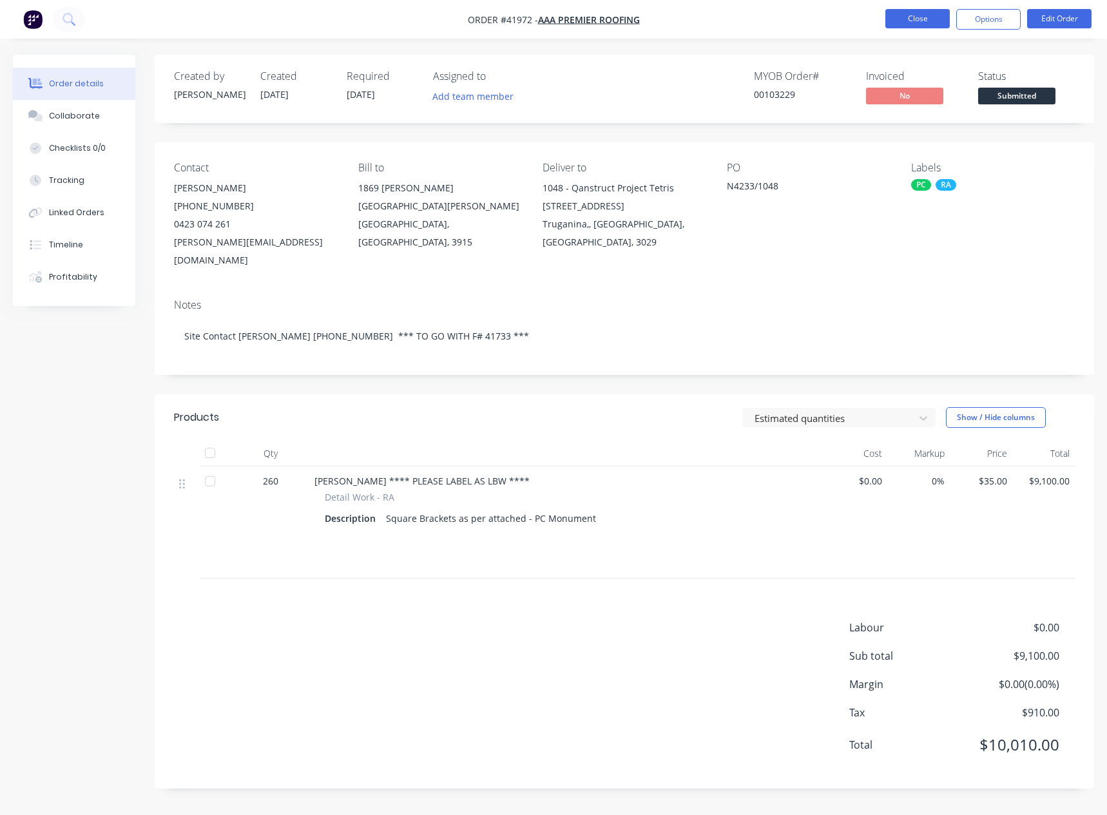
click at [910, 17] on button "Close" at bounding box center [918, 18] width 64 height 19
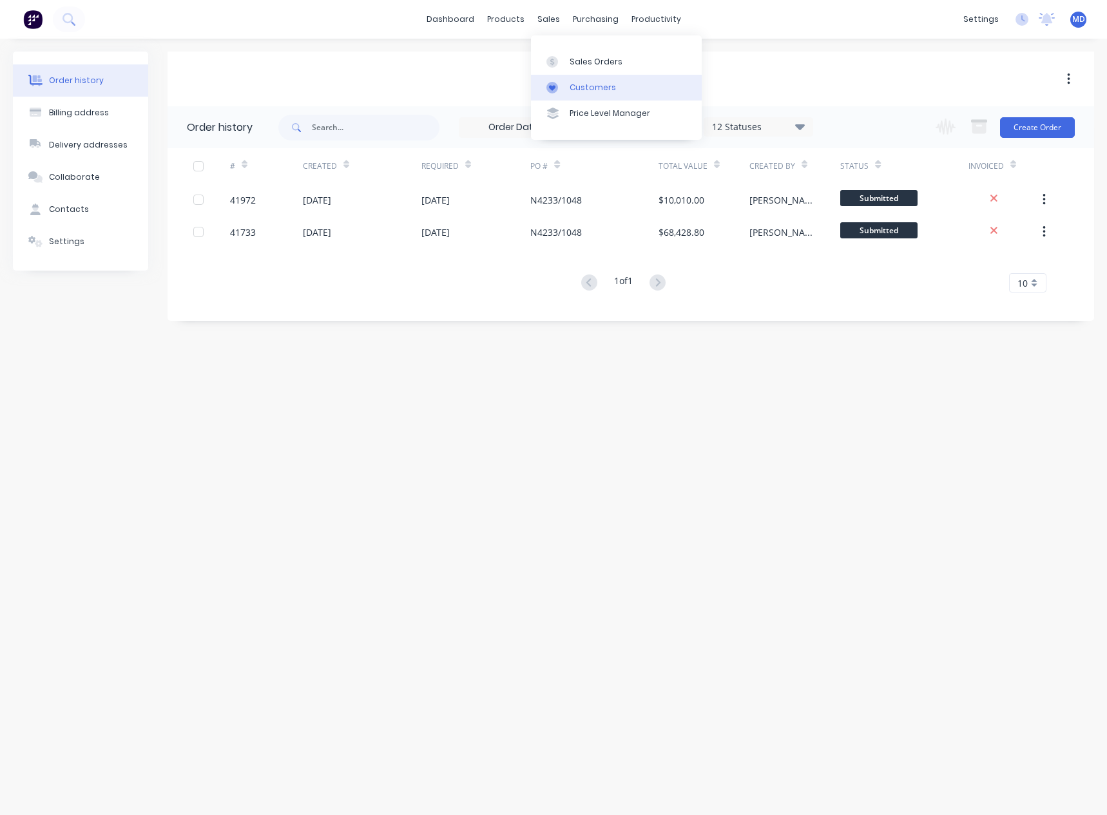
click at [599, 83] on div "Customers" at bounding box center [593, 88] width 46 height 12
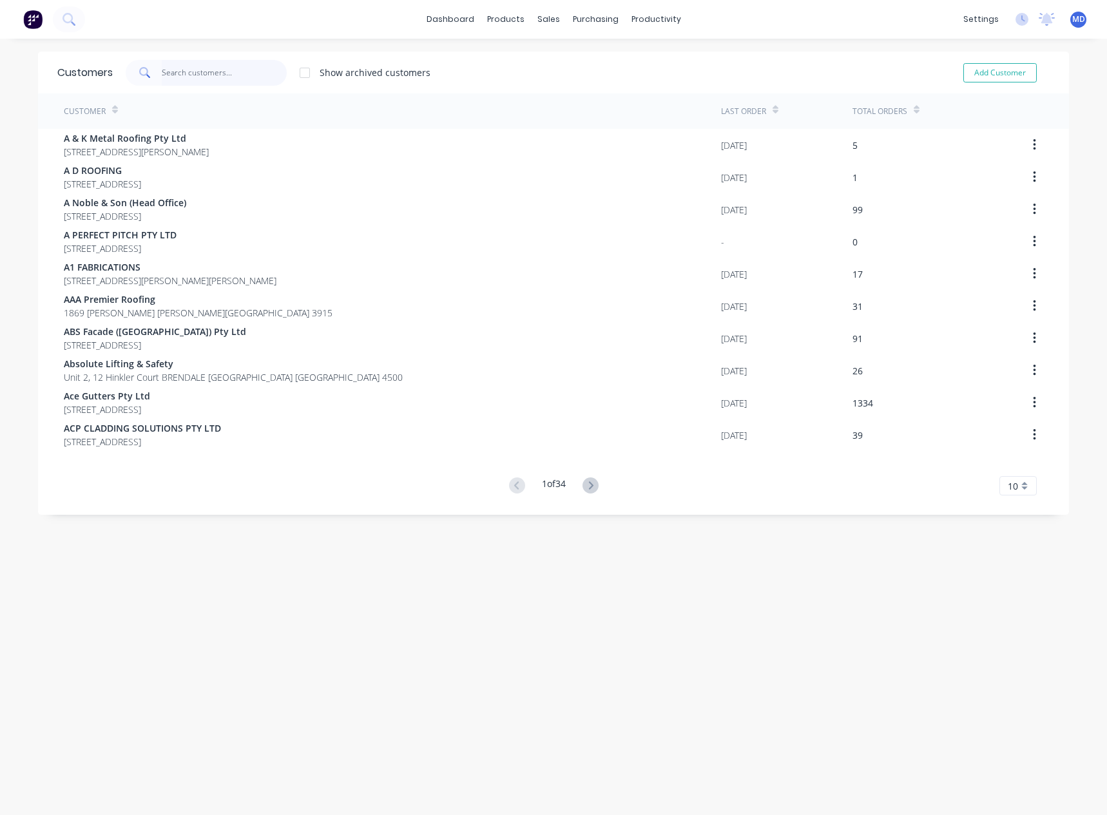
click at [215, 77] on input "text" at bounding box center [225, 73] width 126 height 26
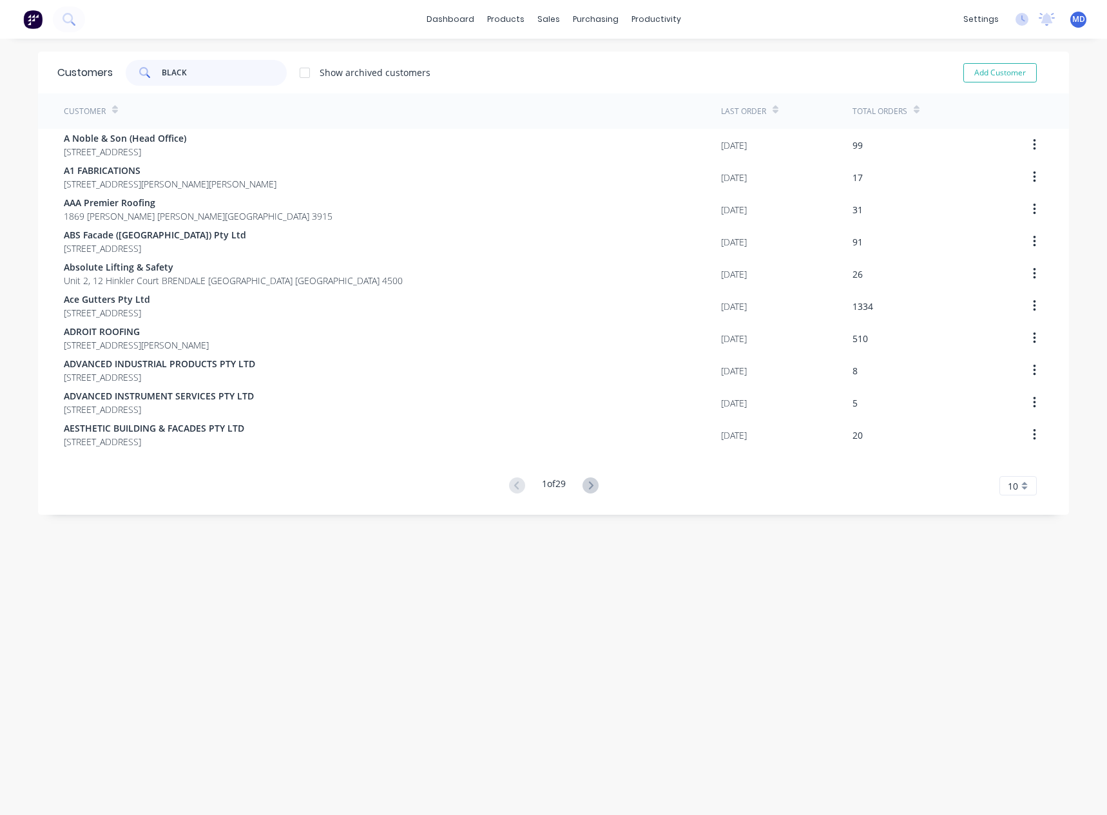
type input "BLACK"
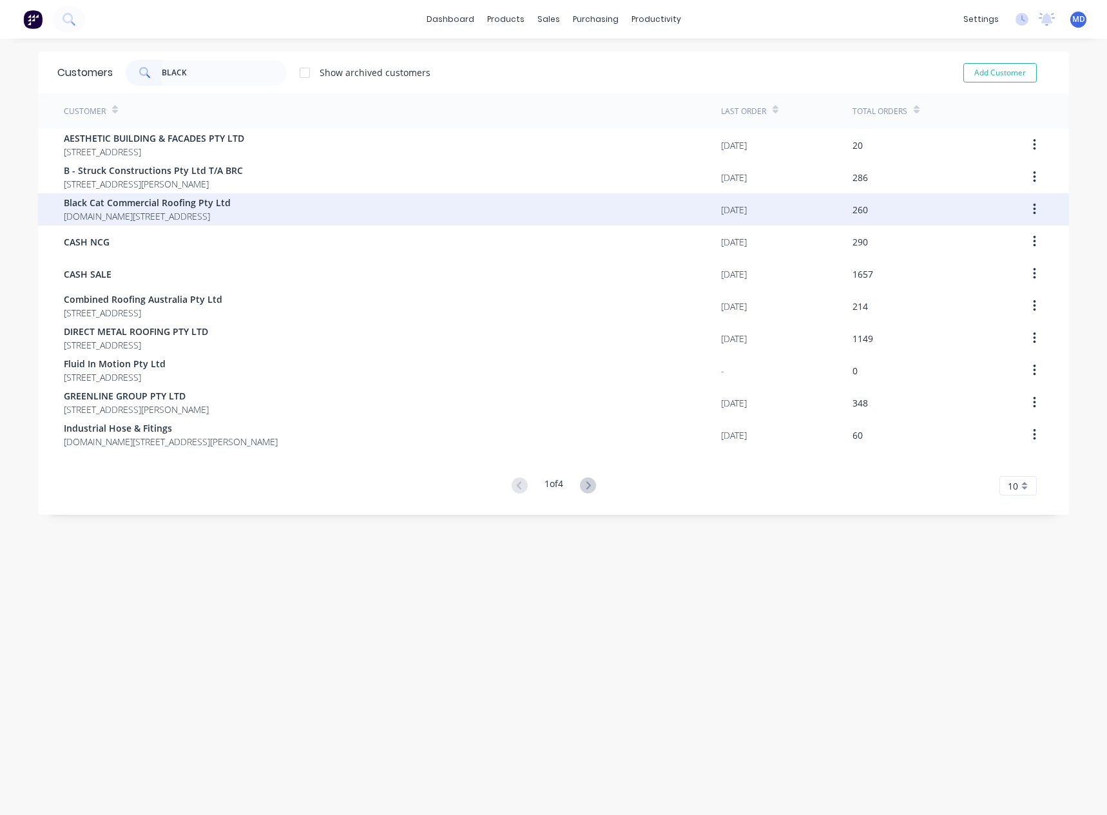
click at [119, 211] on span "[DOMAIN_NAME][STREET_ADDRESS]" at bounding box center [147, 217] width 167 height 14
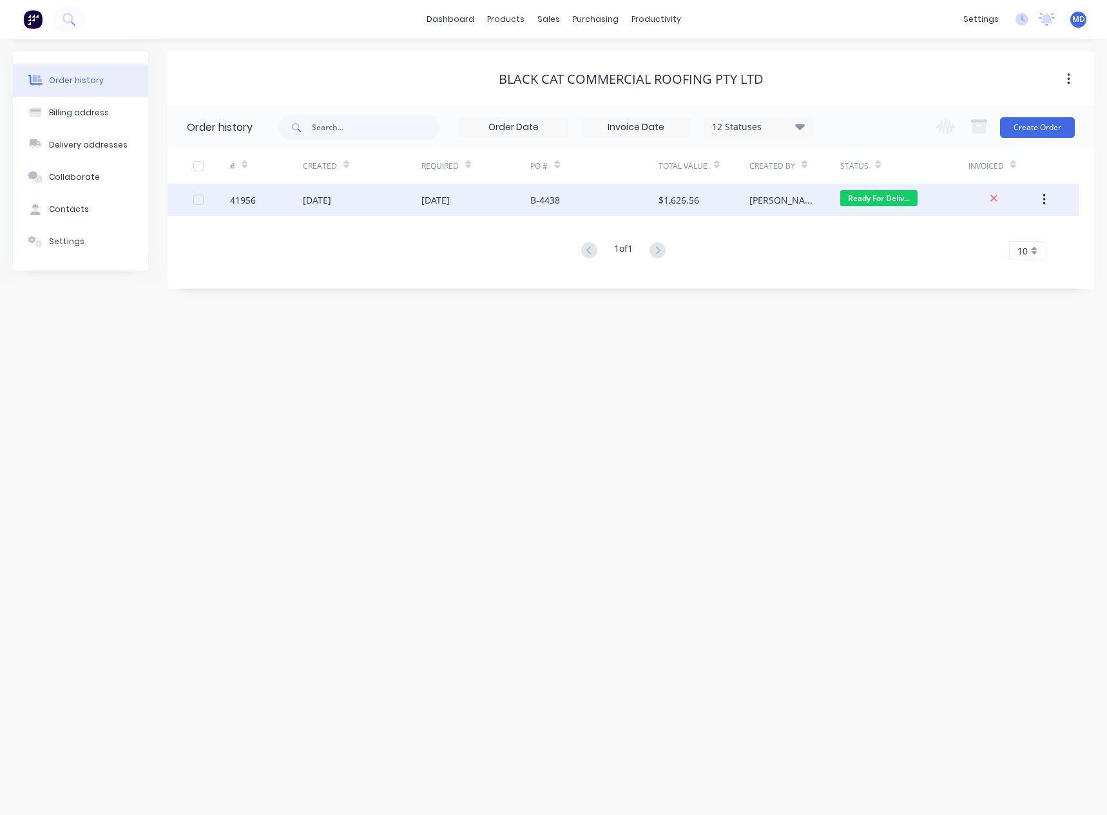
click at [394, 190] on div "[DATE]" at bounding box center [362, 200] width 119 height 32
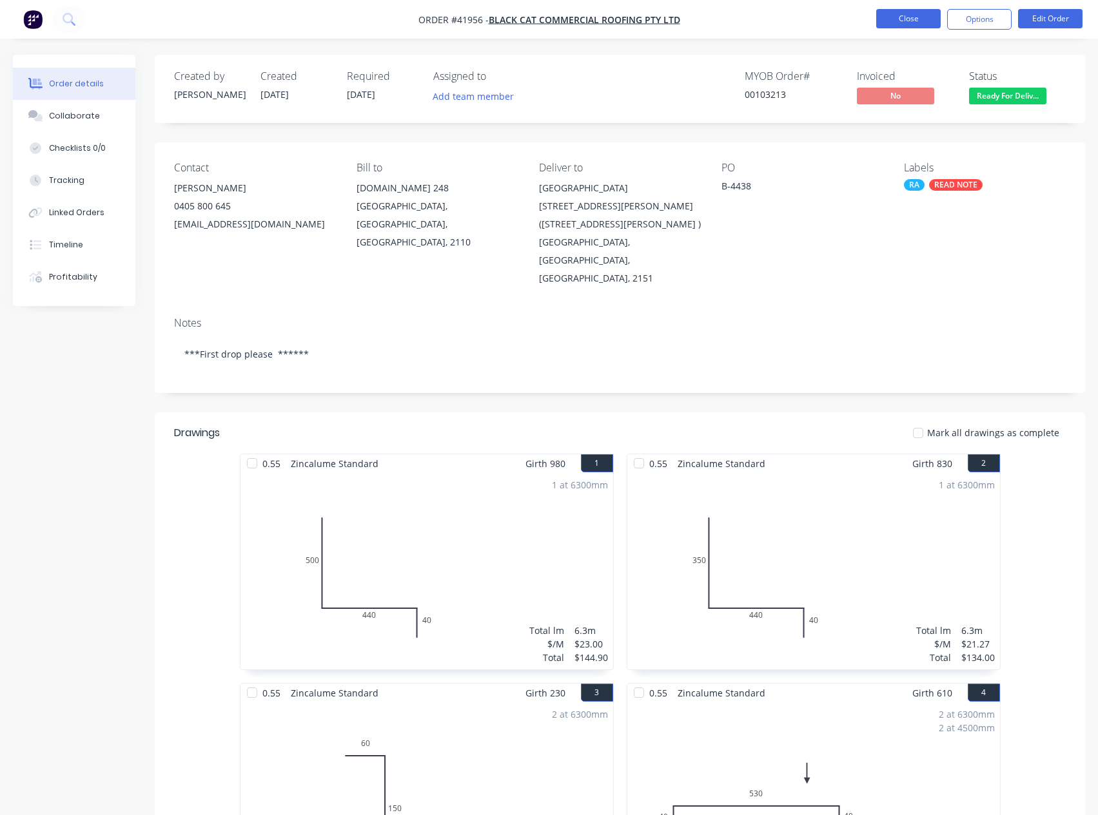
click at [913, 19] on button "Close" at bounding box center [908, 18] width 64 height 19
